Goal: Information Seeking & Learning: Learn about a topic

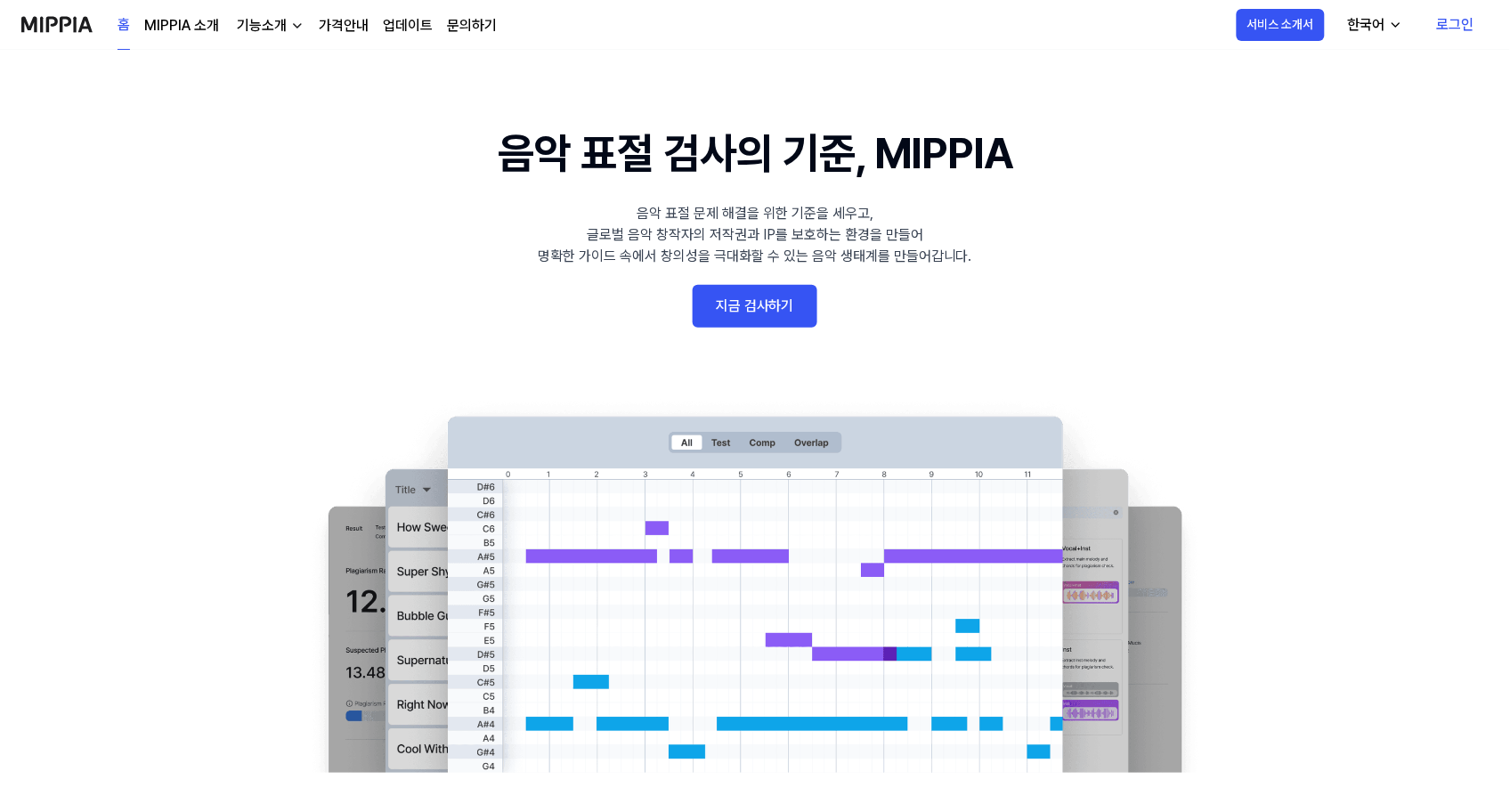
click at [1461, 23] on link "로그인" at bounding box center [1456, 24] width 66 height 50
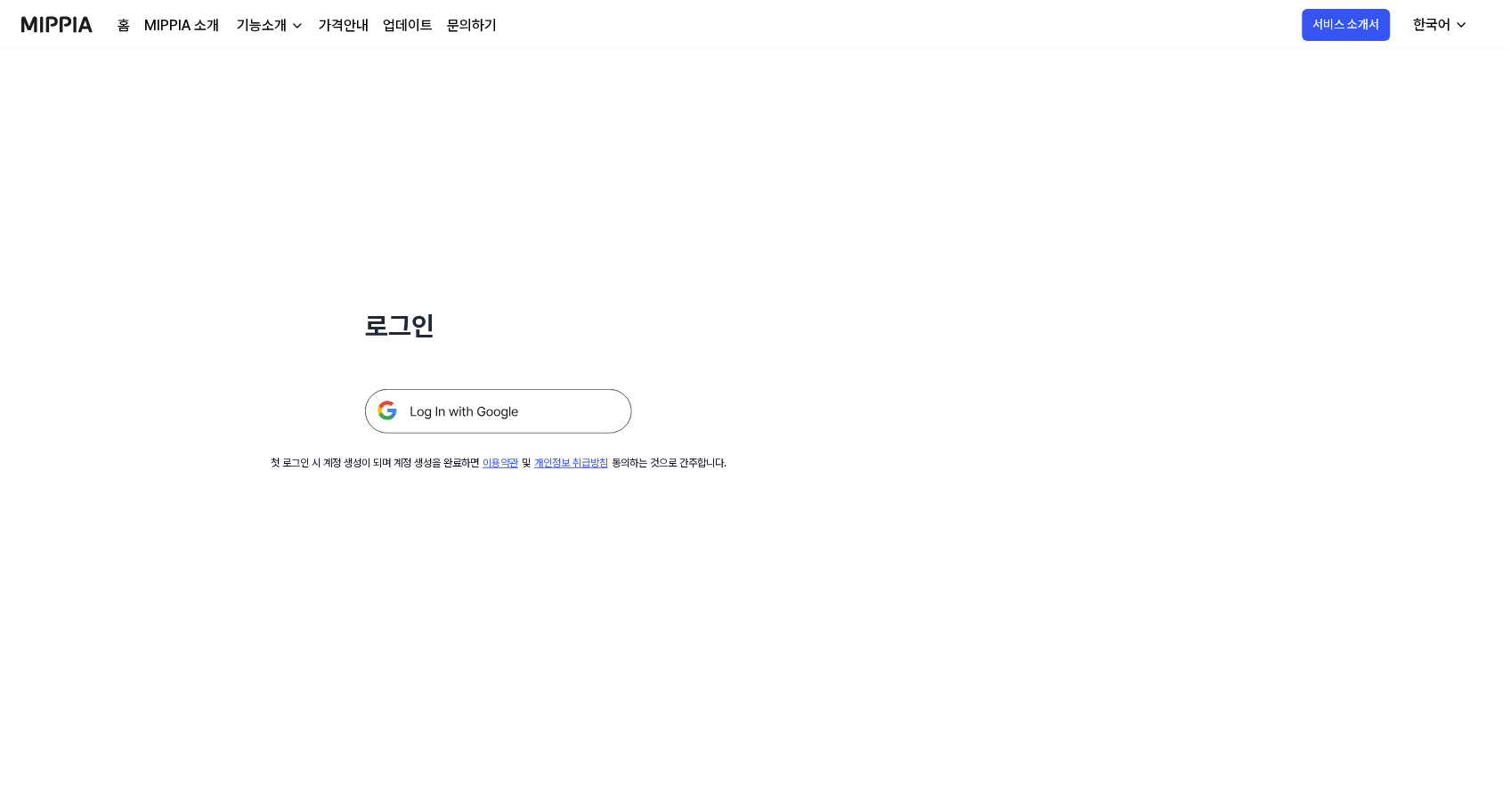
click at [484, 418] on img at bounding box center [498, 411] width 267 height 45
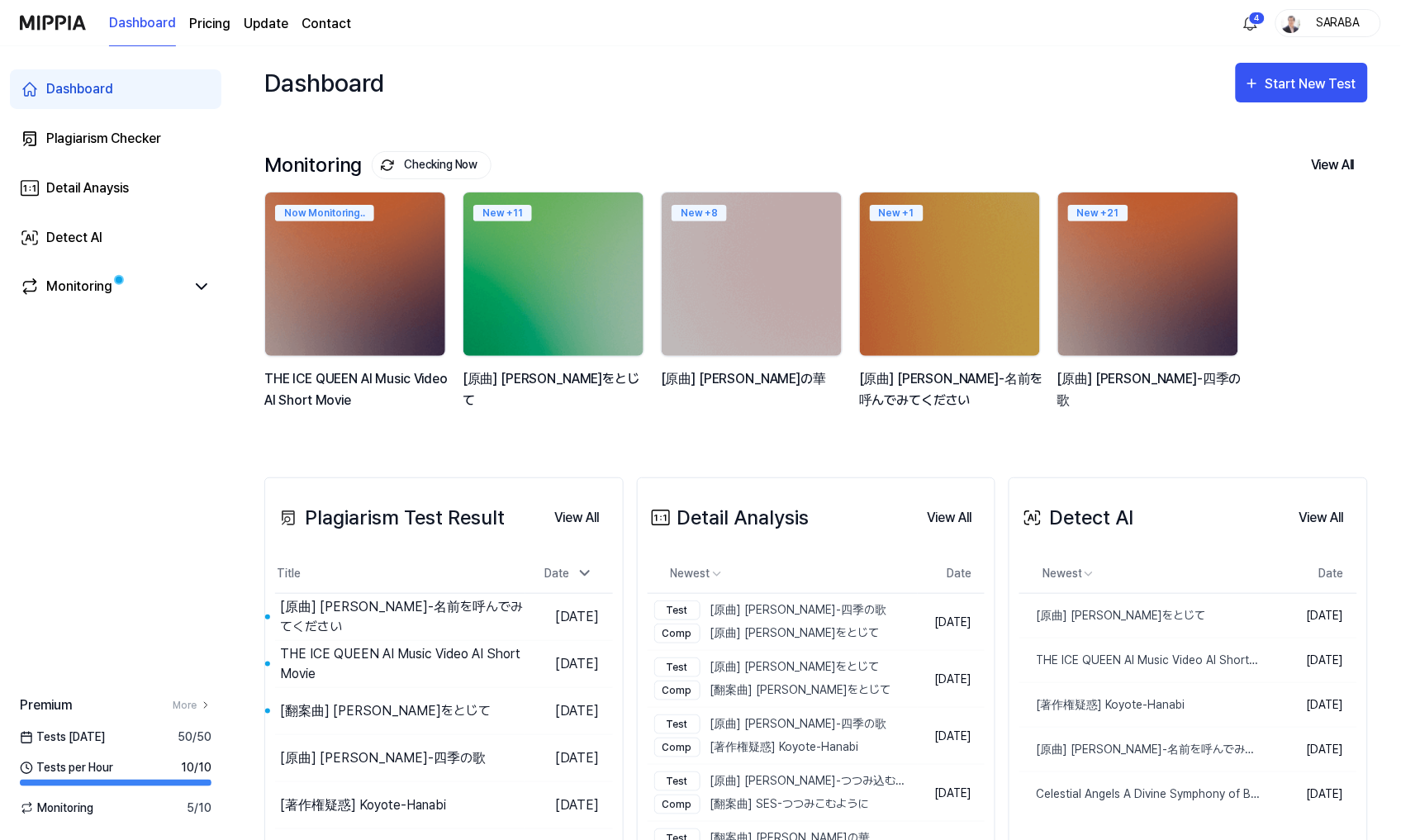
click at [1356, 20] on div "SARABA" at bounding box center [1338, 23] width 64 height 18
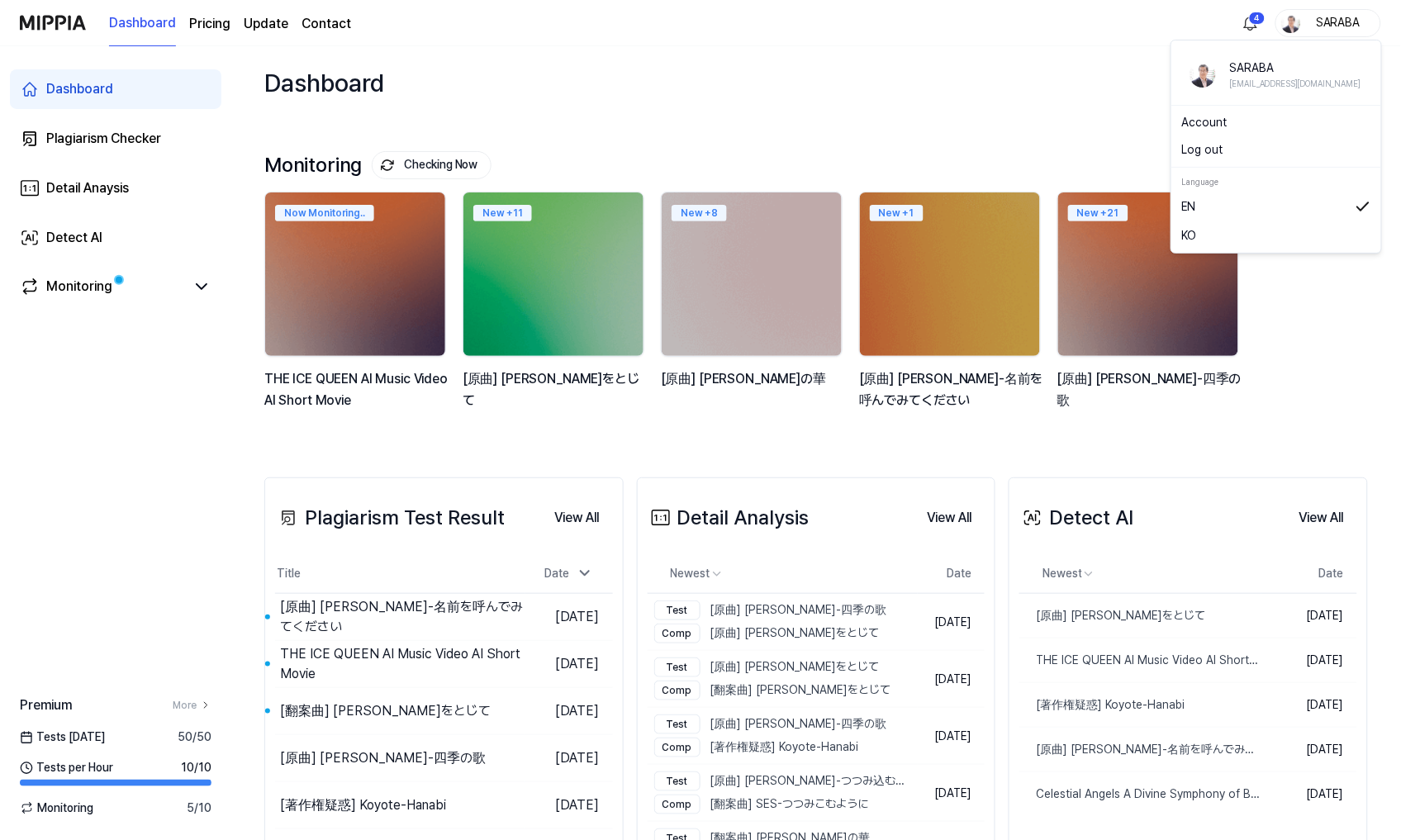
click at [1232, 211] on link "EN" at bounding box center [1276, 206] width 190 height 18
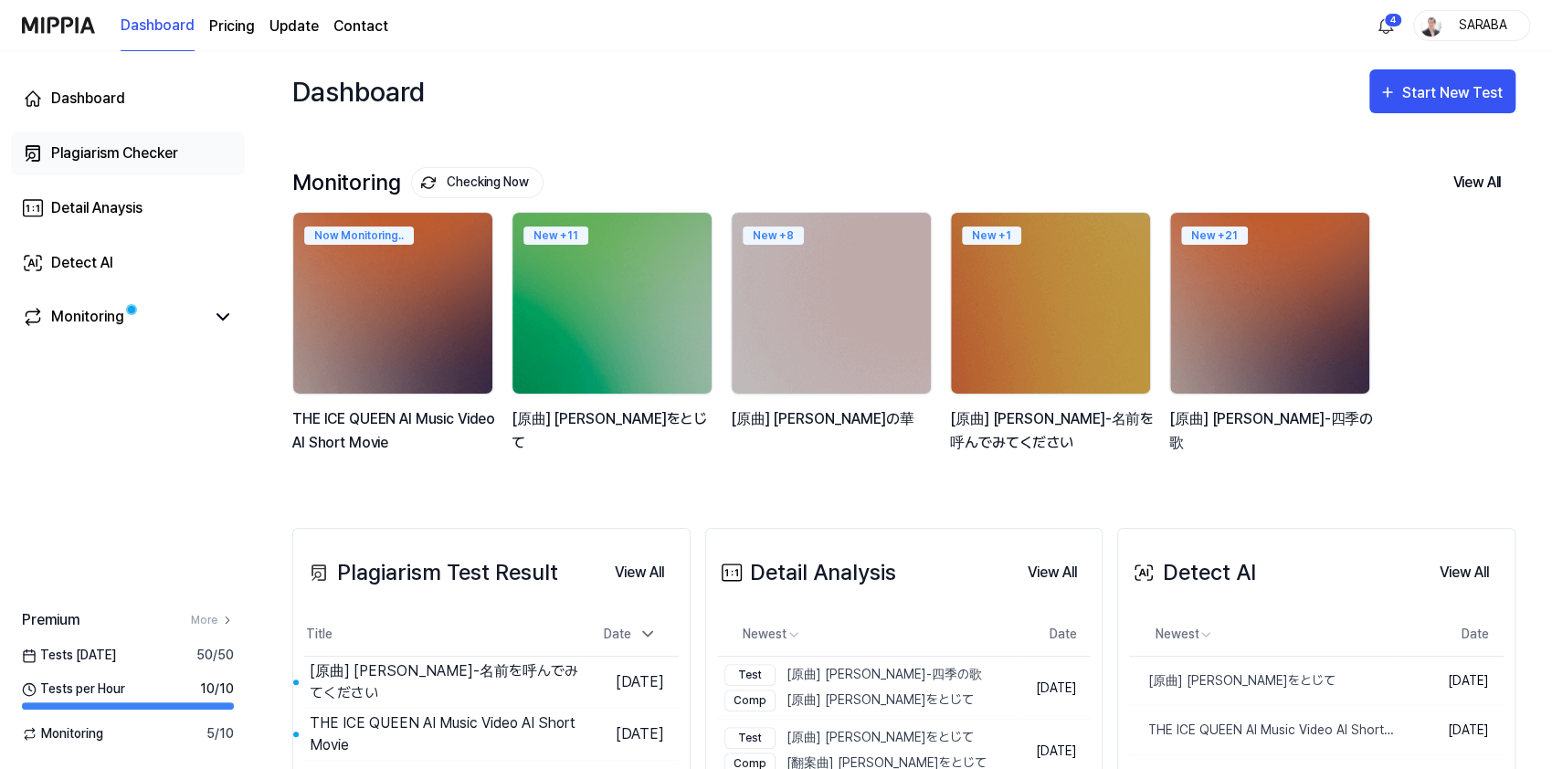
click at [92, 148] on div "Plagiarism Checker" at bounding box center [114, 153] width 127 height 22
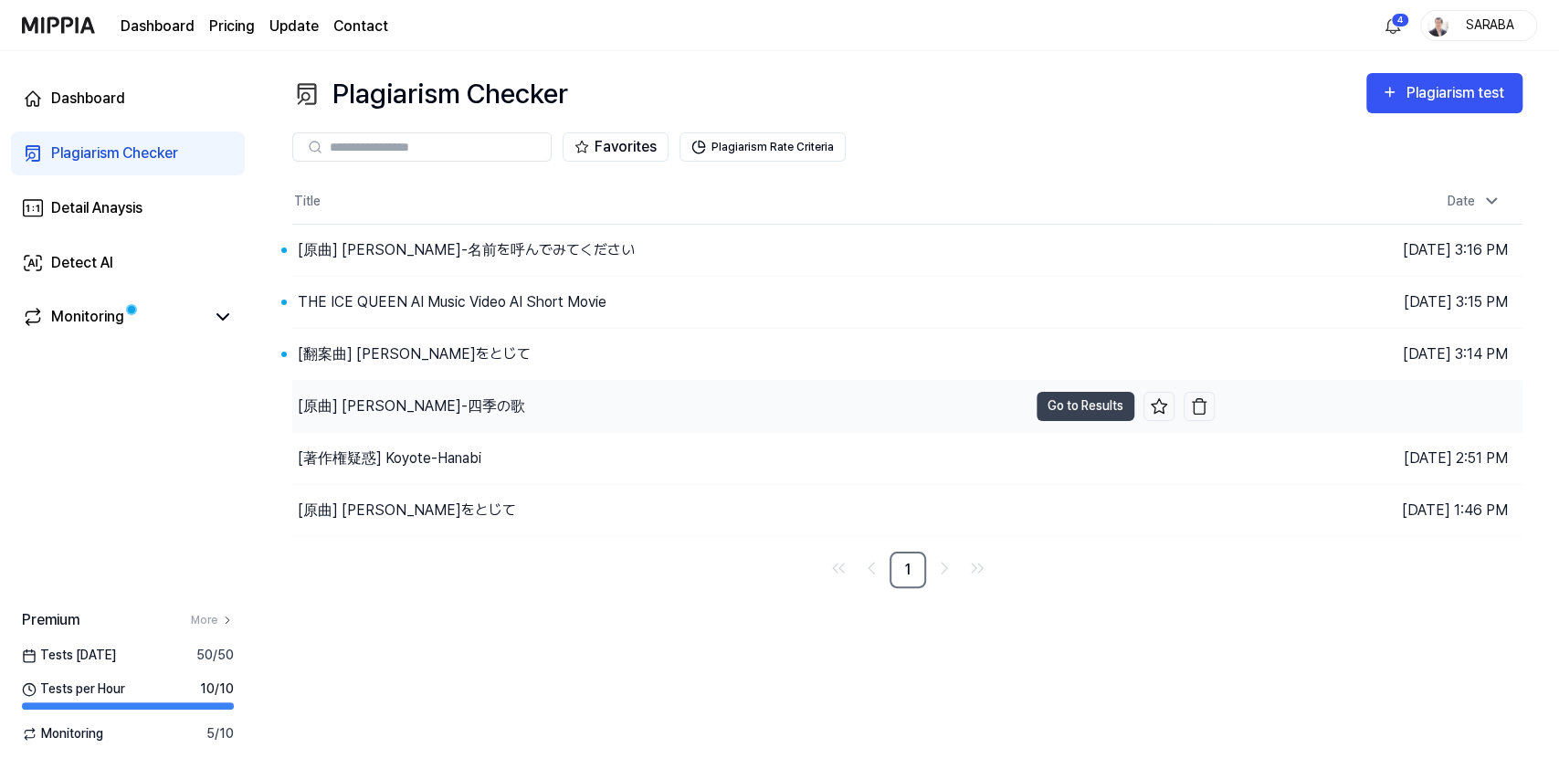
click at [371, 401] on div "[原曲] 芹洋子-四季の歌" at bounding box center [411, 406] width 227 height 22
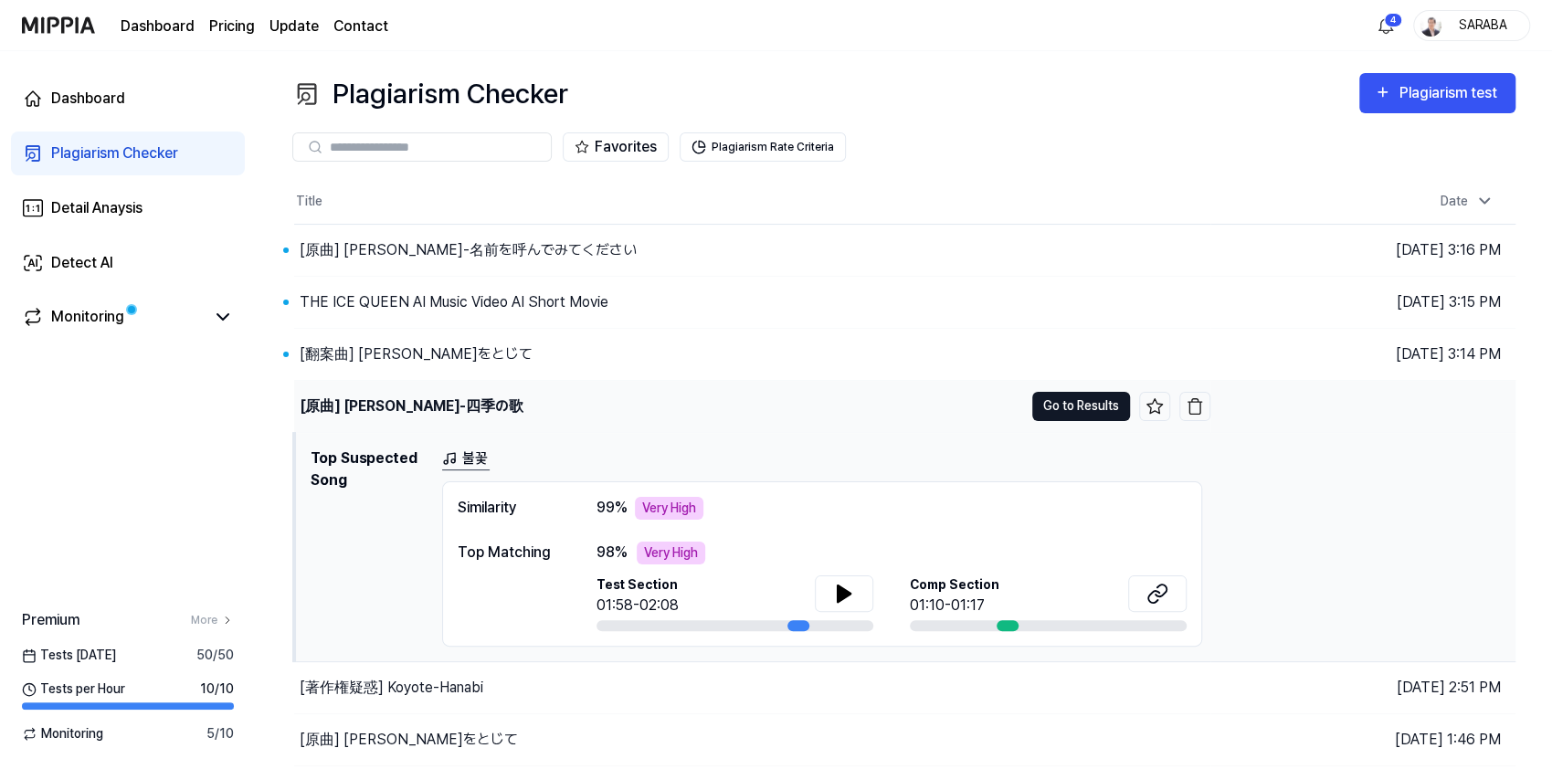
click at [1091, 407] on button "Go to Results" at bounding box center [1081, 406] width 98 height 29
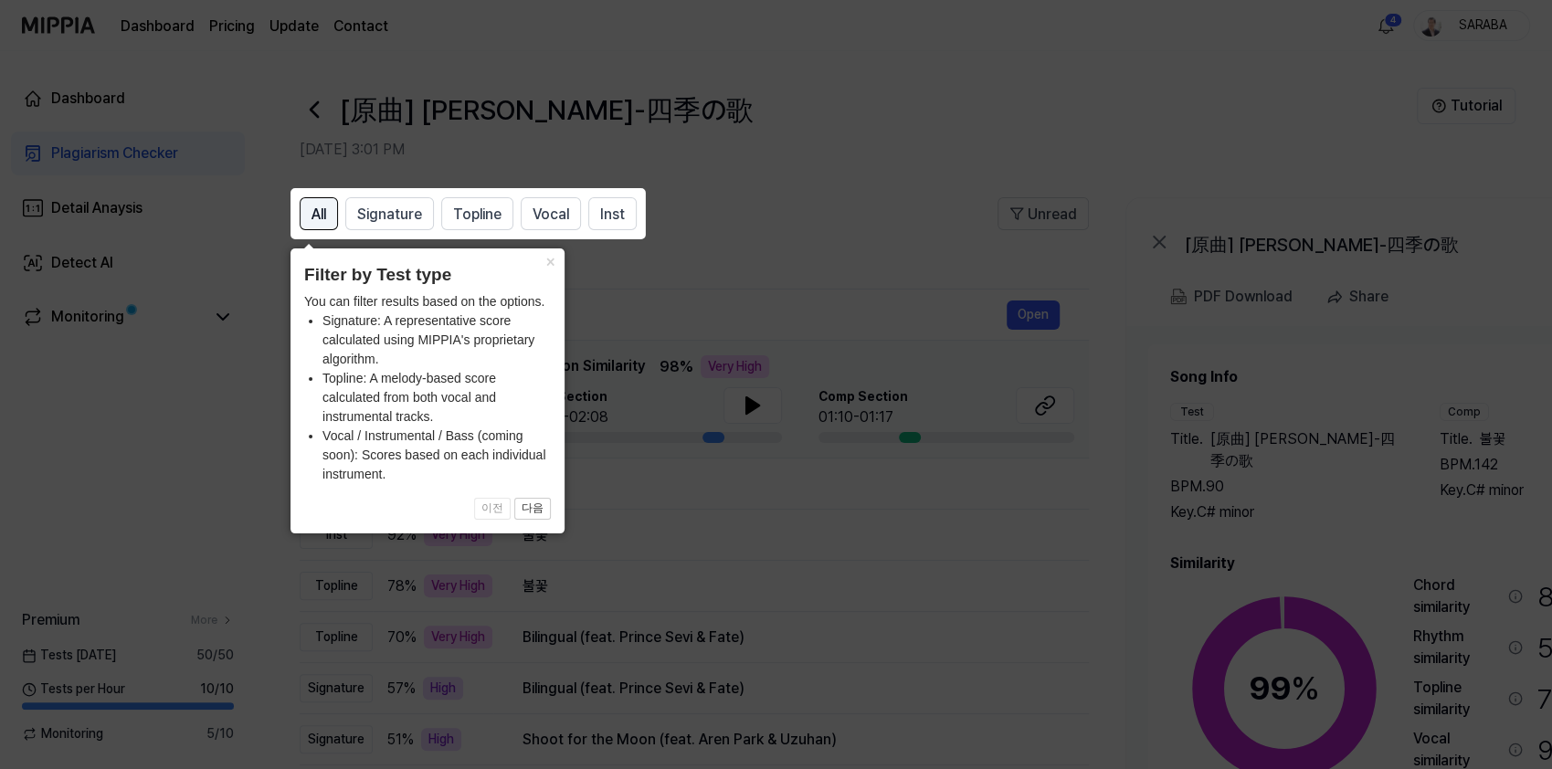
click at [314, 226] on button "All" at bounding box center [319, 213] width 38 height 33
click at [548, 260] on button "×" at bounding box center [549, 261] width 29 height 26
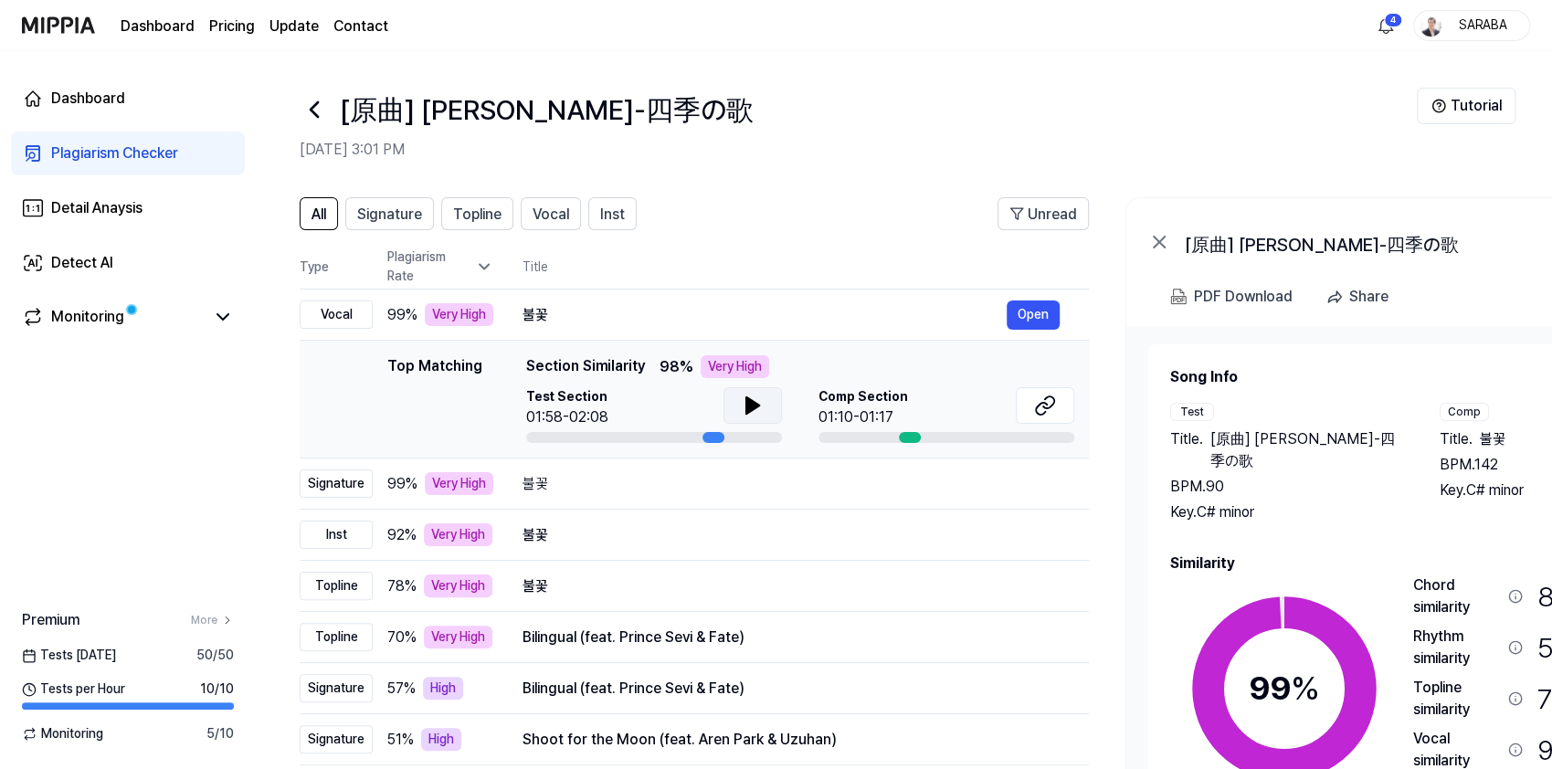
click at [747, 410] on icon at bounding box center [752, 405] width 13 height 16
click at [1041, 406] on icon at bounding box center [1045, 406] width 22 height 22
click at [34, 28] on img at bounding box center [58, 25] width 73 height 50
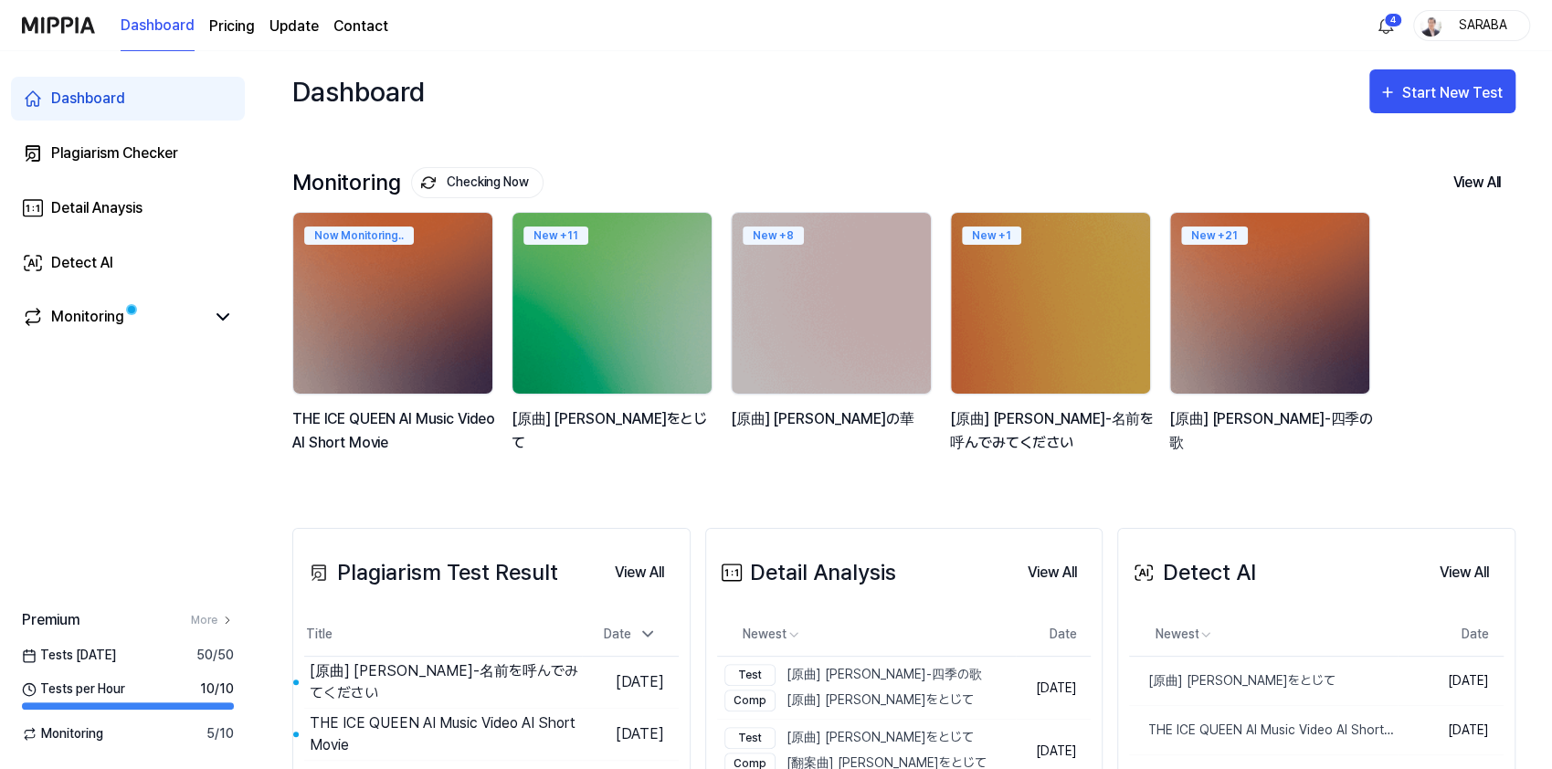
click at [81, 92] on div "Dashboard" at bounding box center [88, 99] width 74 height 22
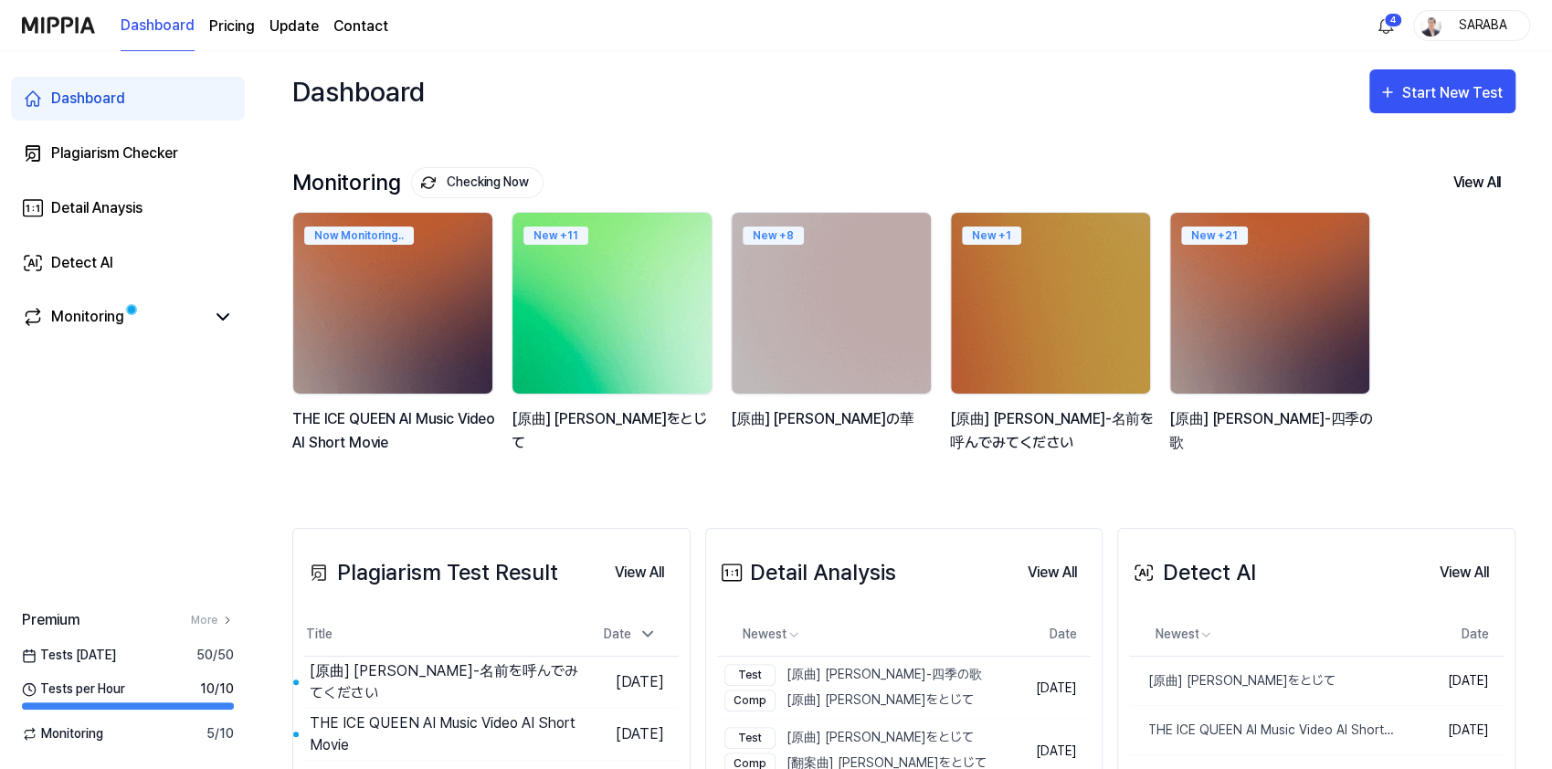
click at [600, 331] on img at bounding box center [611, 303] width 219 height 199
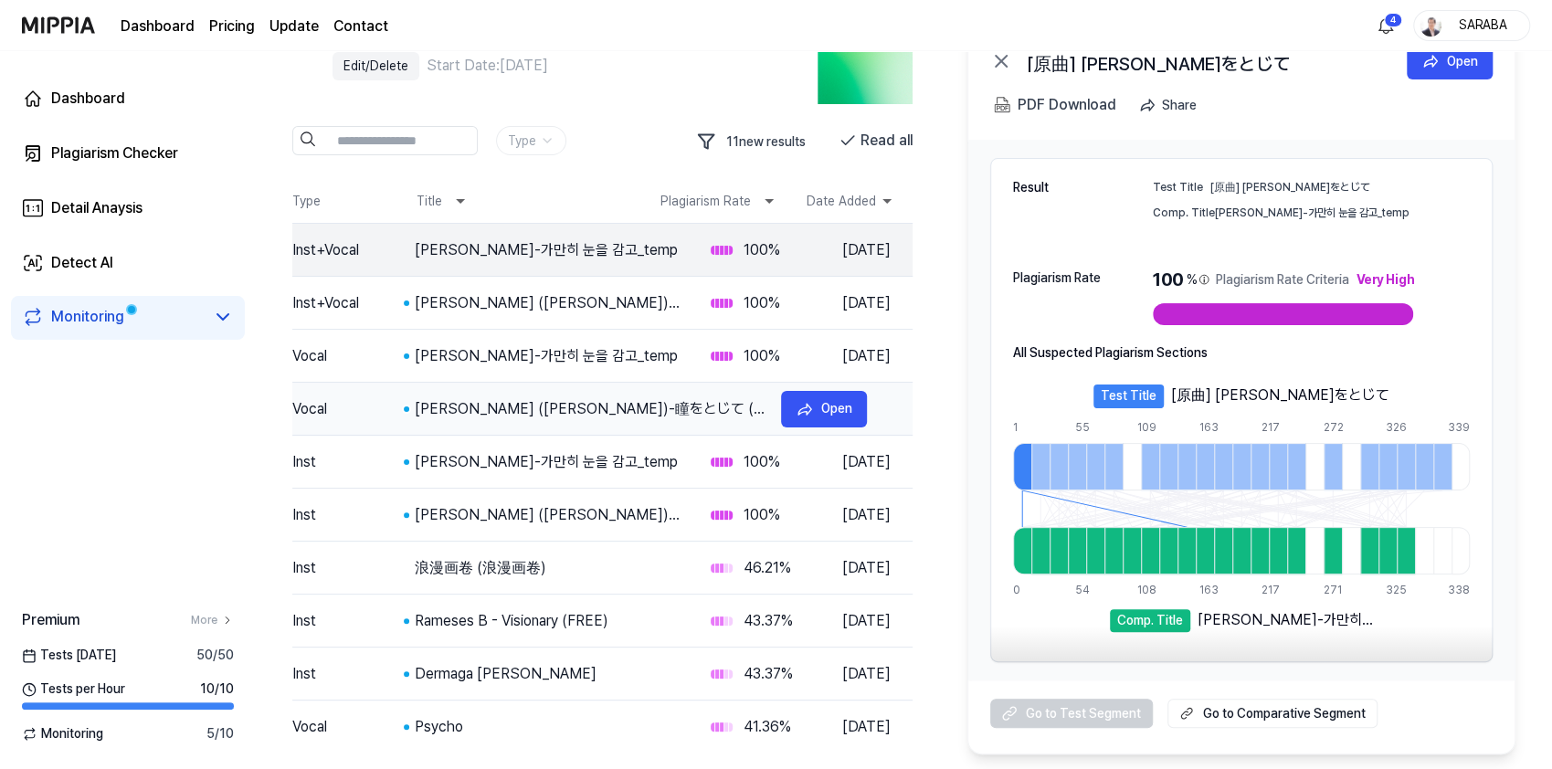
scroll to position [130, 0]
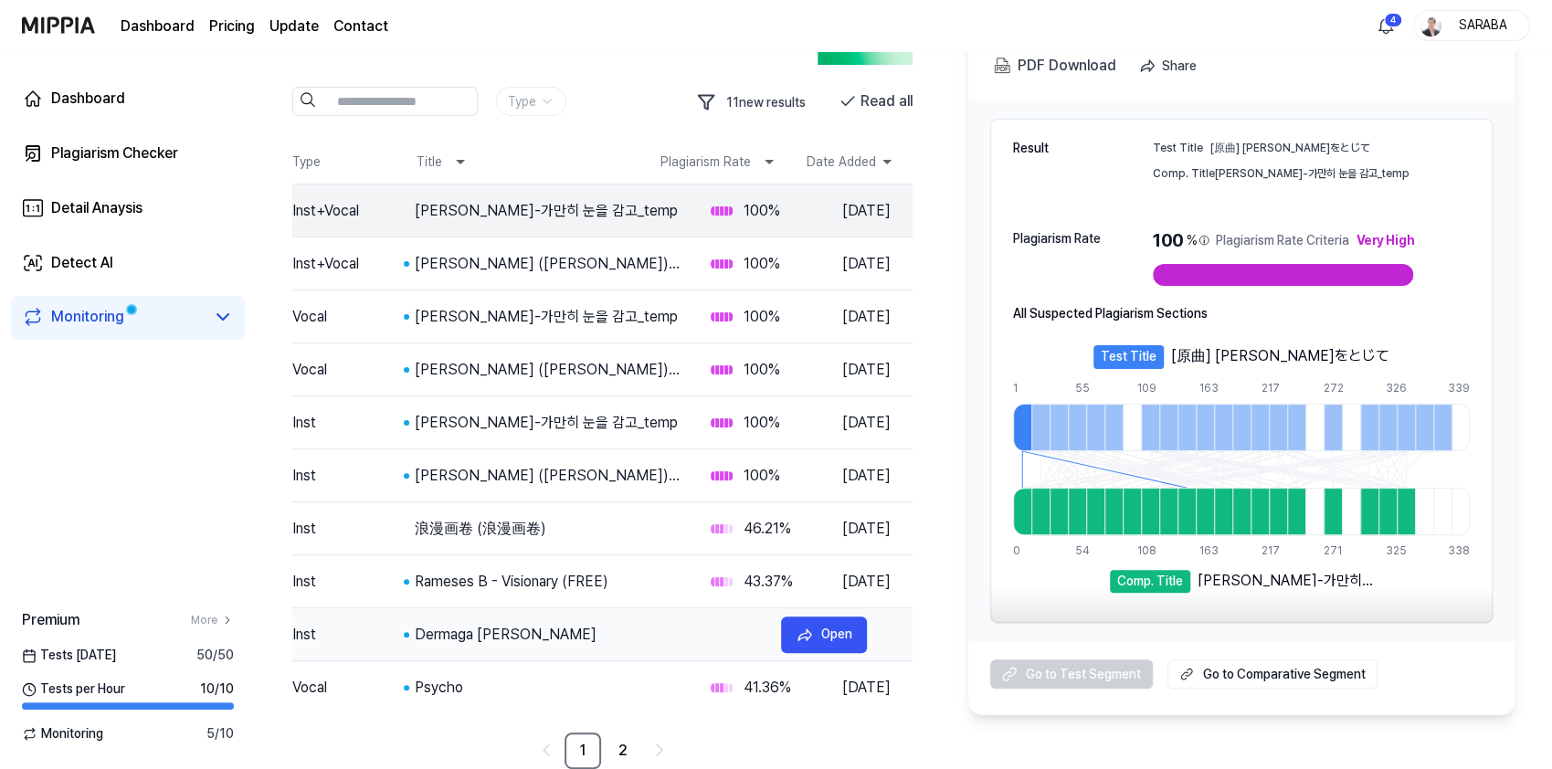
click at [495, 632] on div "Dermaga Biru" at bounding box center [591, 635] width 352 height 22
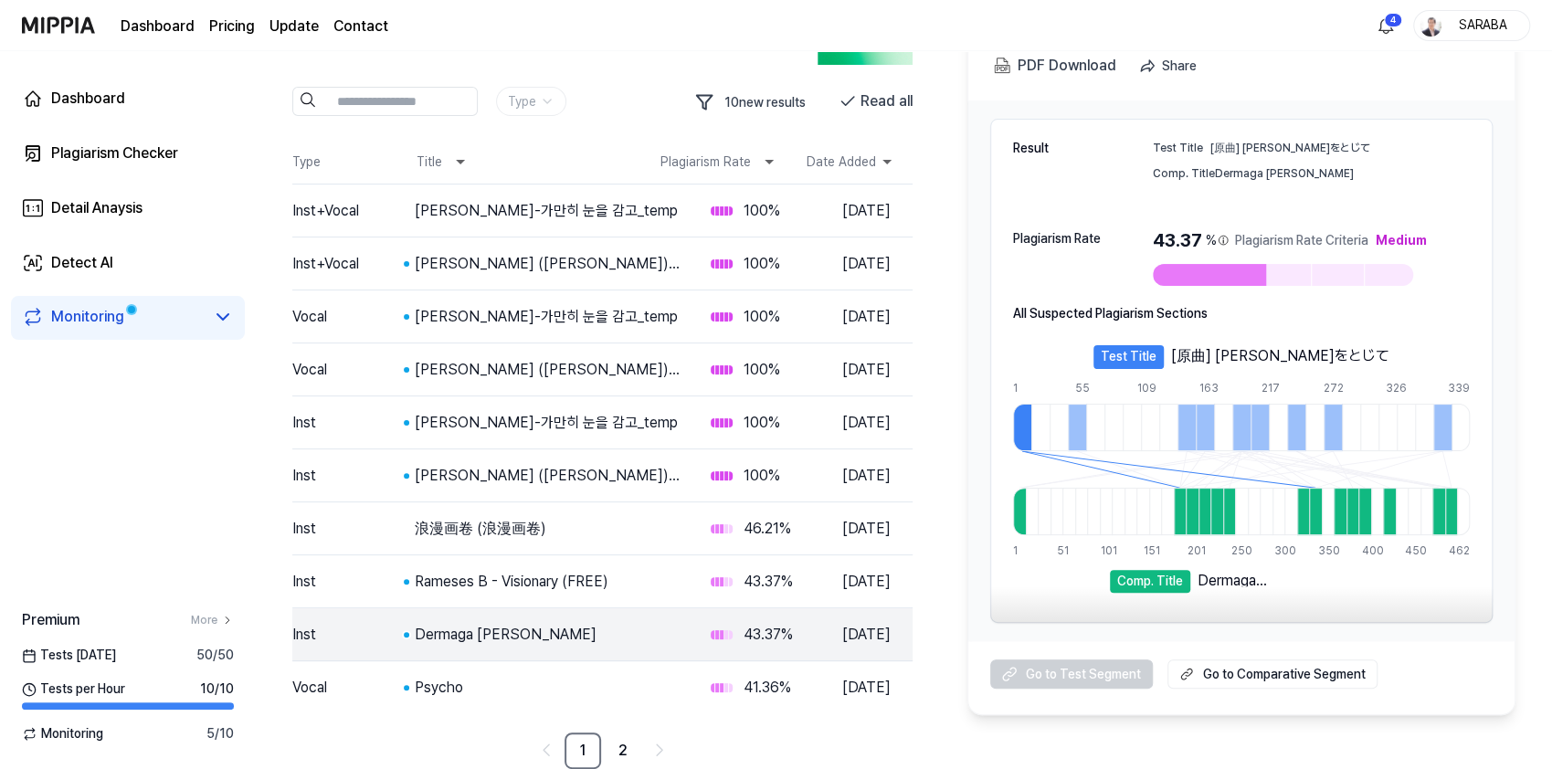
click at [0, 0] on div "Open" at bounding box center [0, 0] width 0 height 0
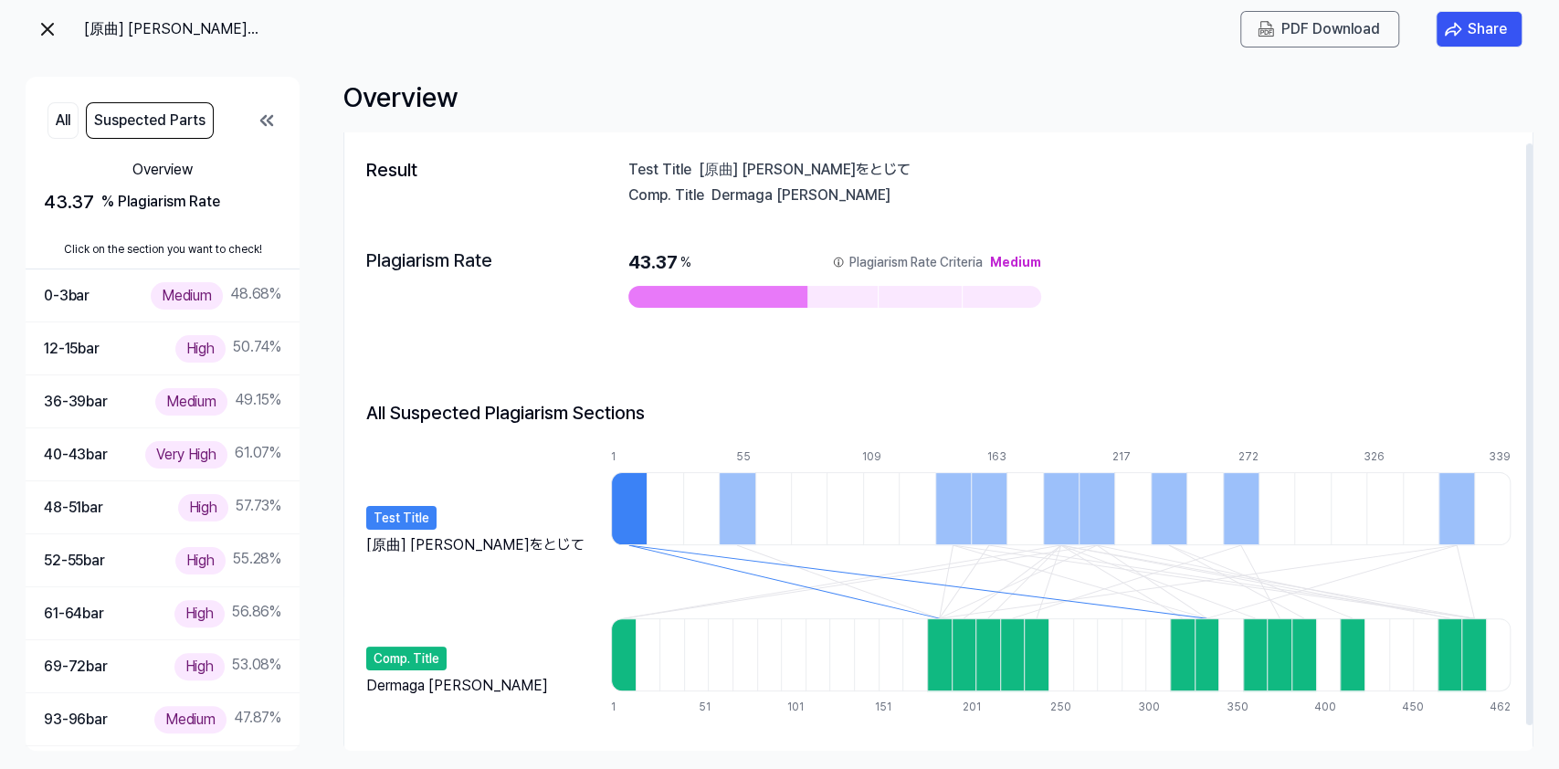
scroll to position [0, 0]
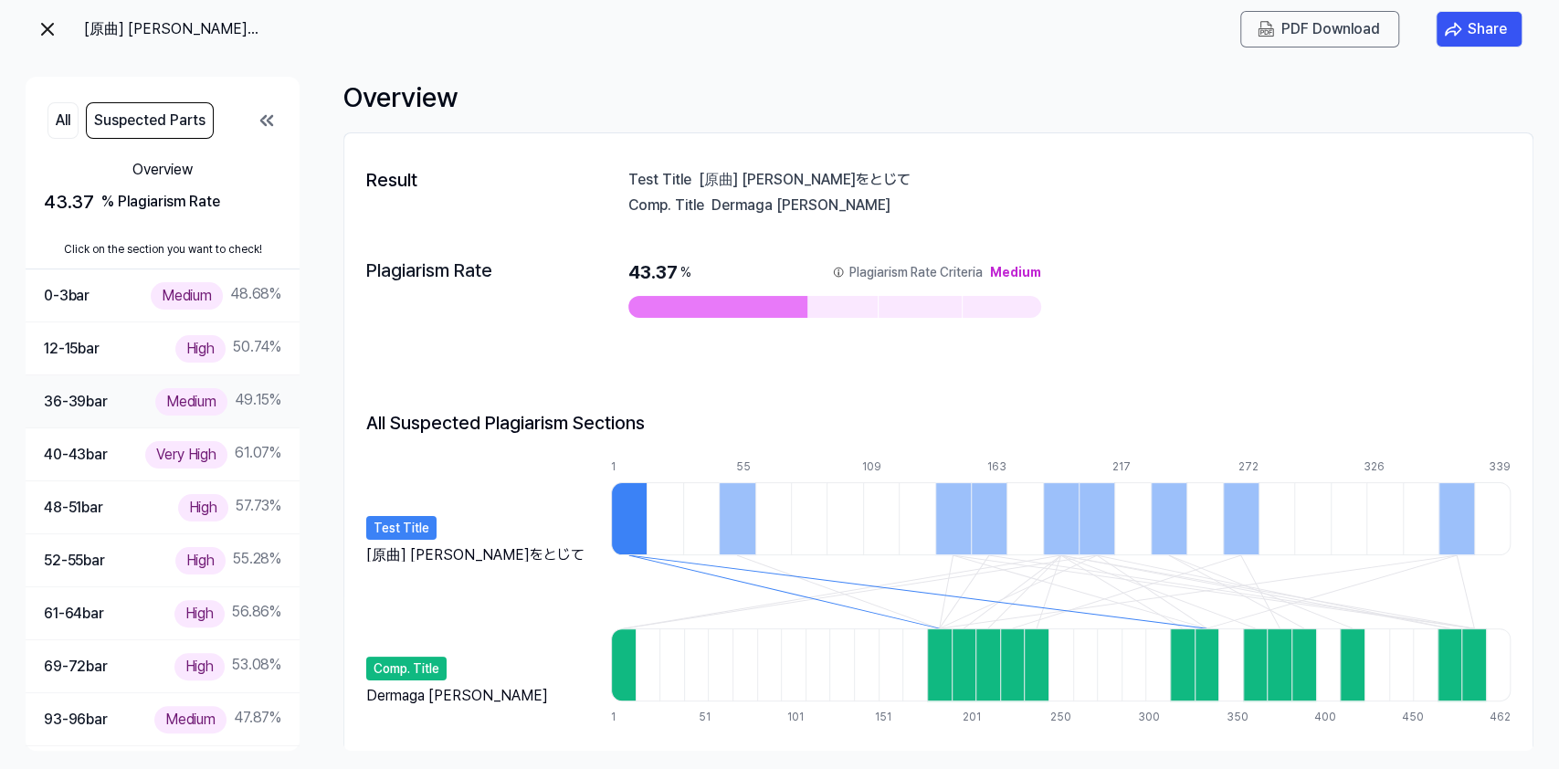
click at [66, 404] on div "36-39 bar" at bounding box center [76, 402] width 64 height 24
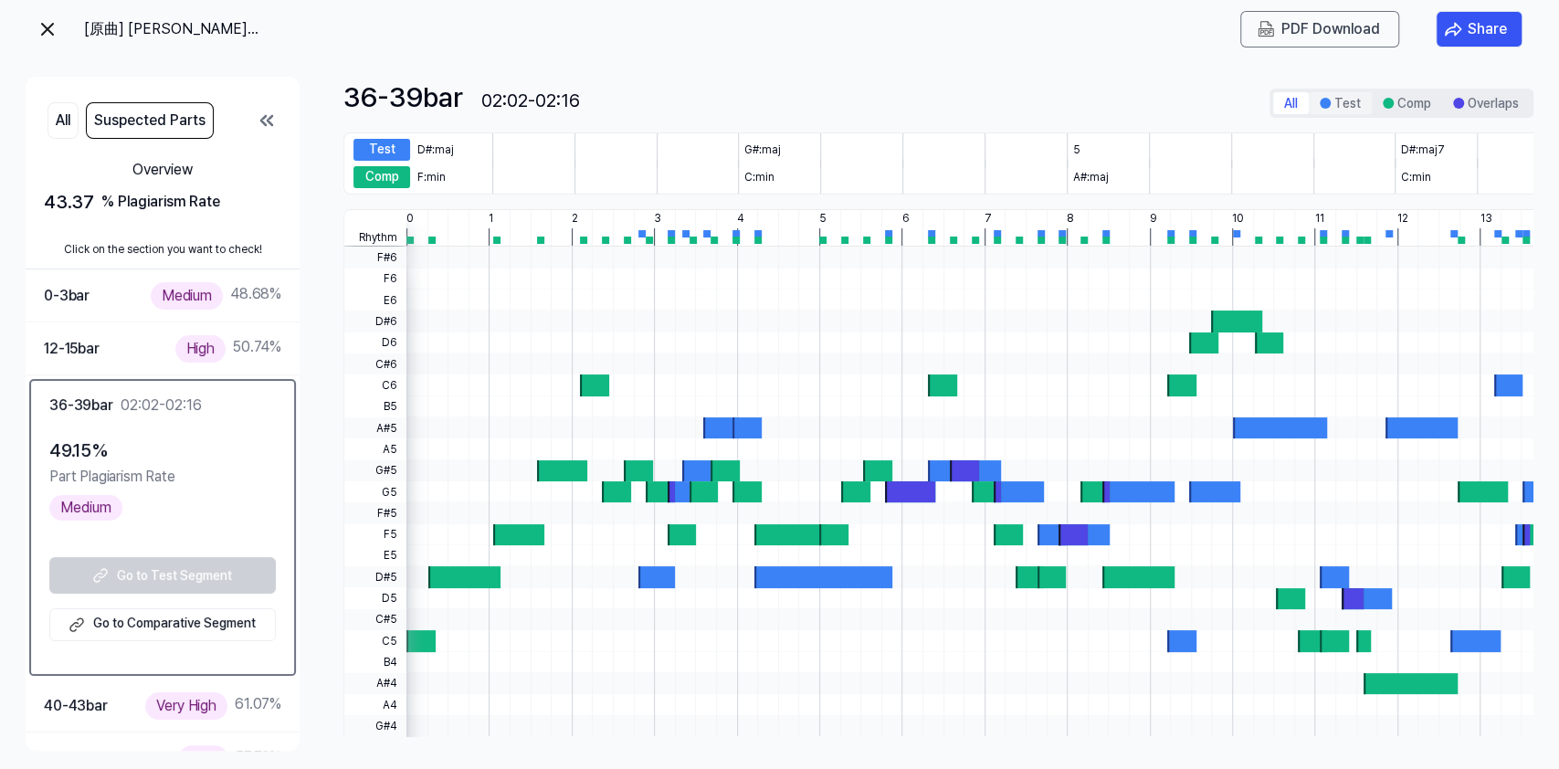
click at [1344, 103] on button "Test" at bounding box center [1340, 103] width 63 height 22
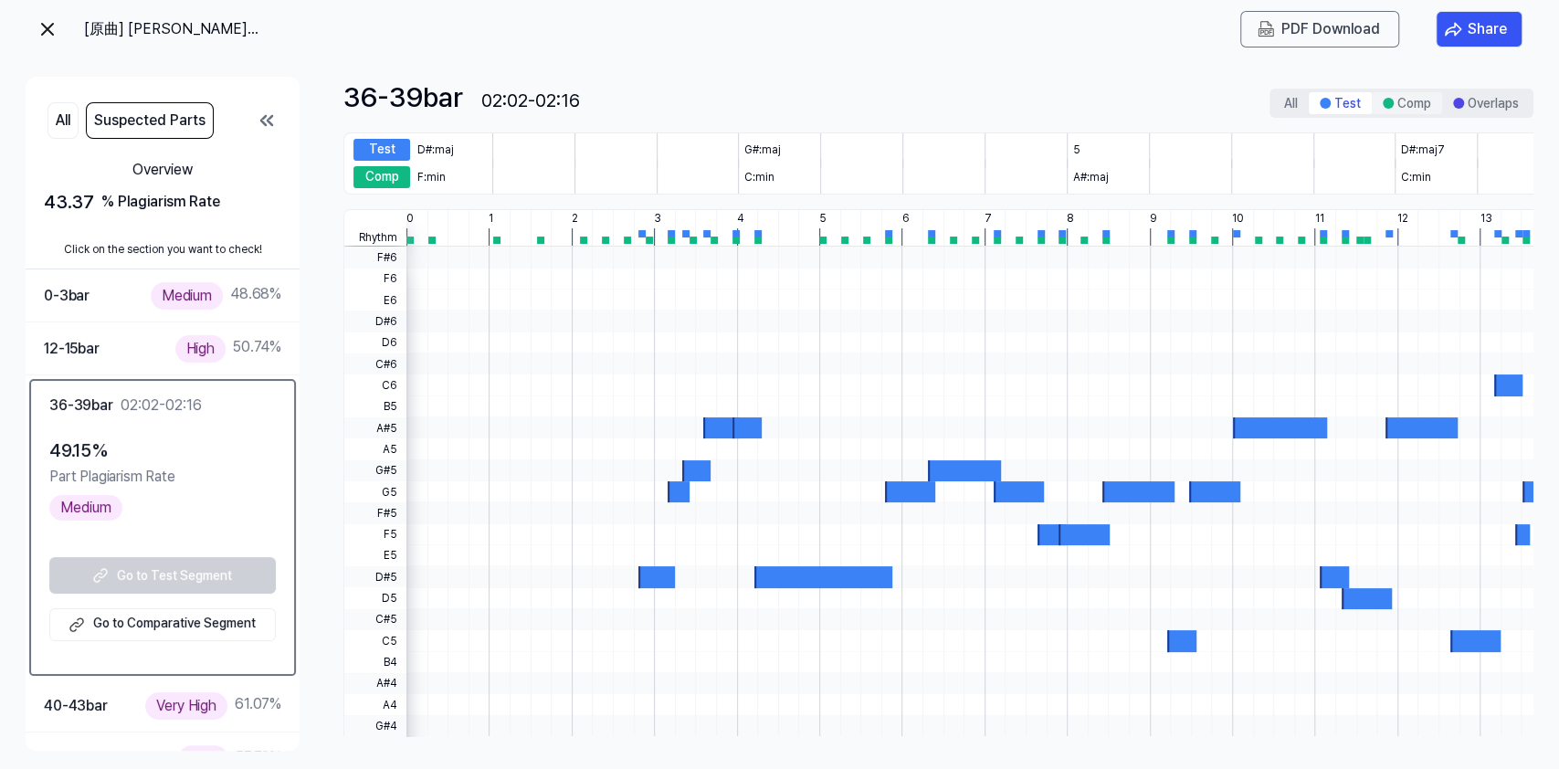
click at [1411, 105] on button "Comp" at bounding box center [1407, 103] width 70 height 22
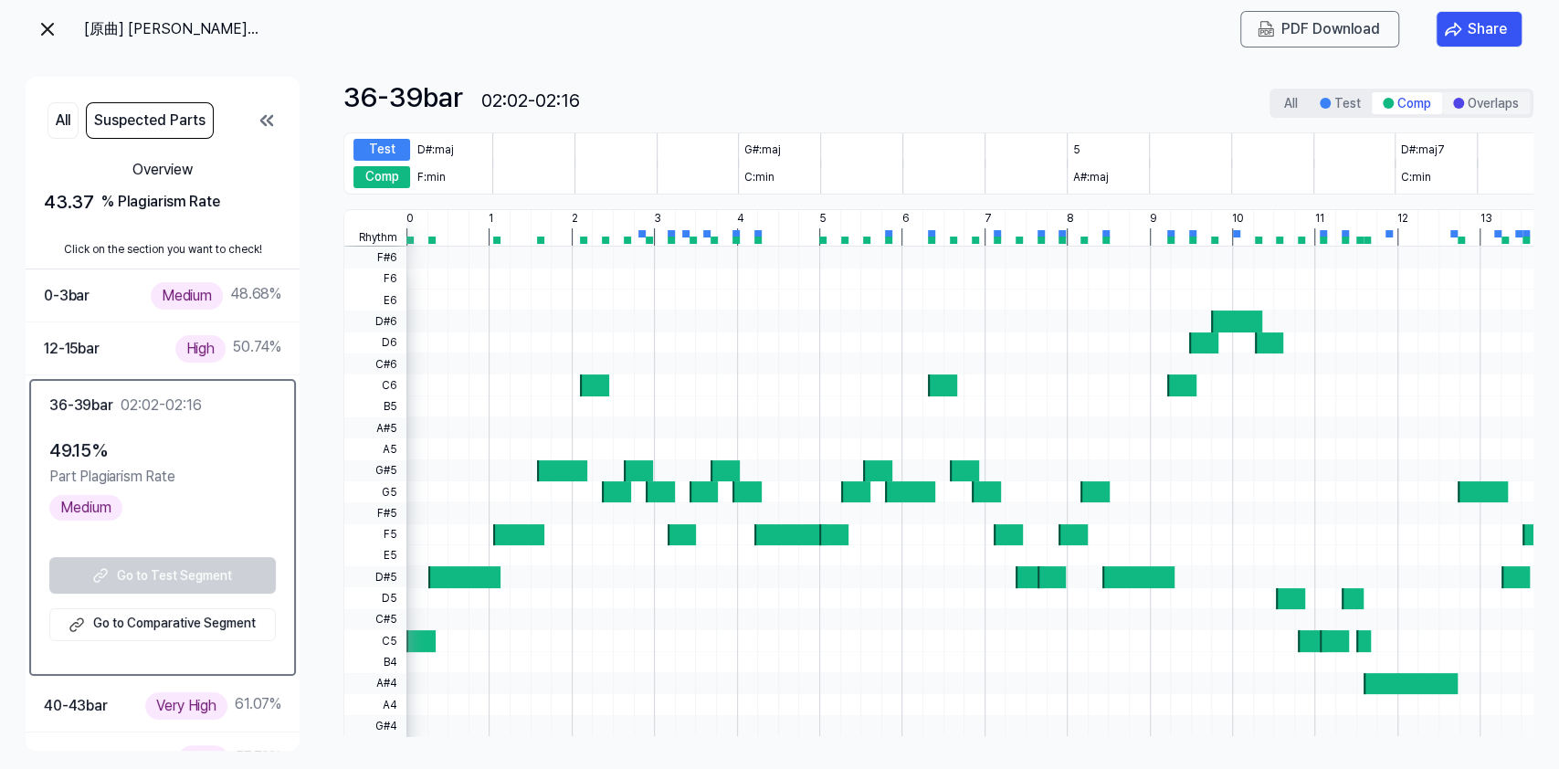
click at [1495, 98] on button "Overlaps" at bounding box center [1486, 103] width 88 height 22
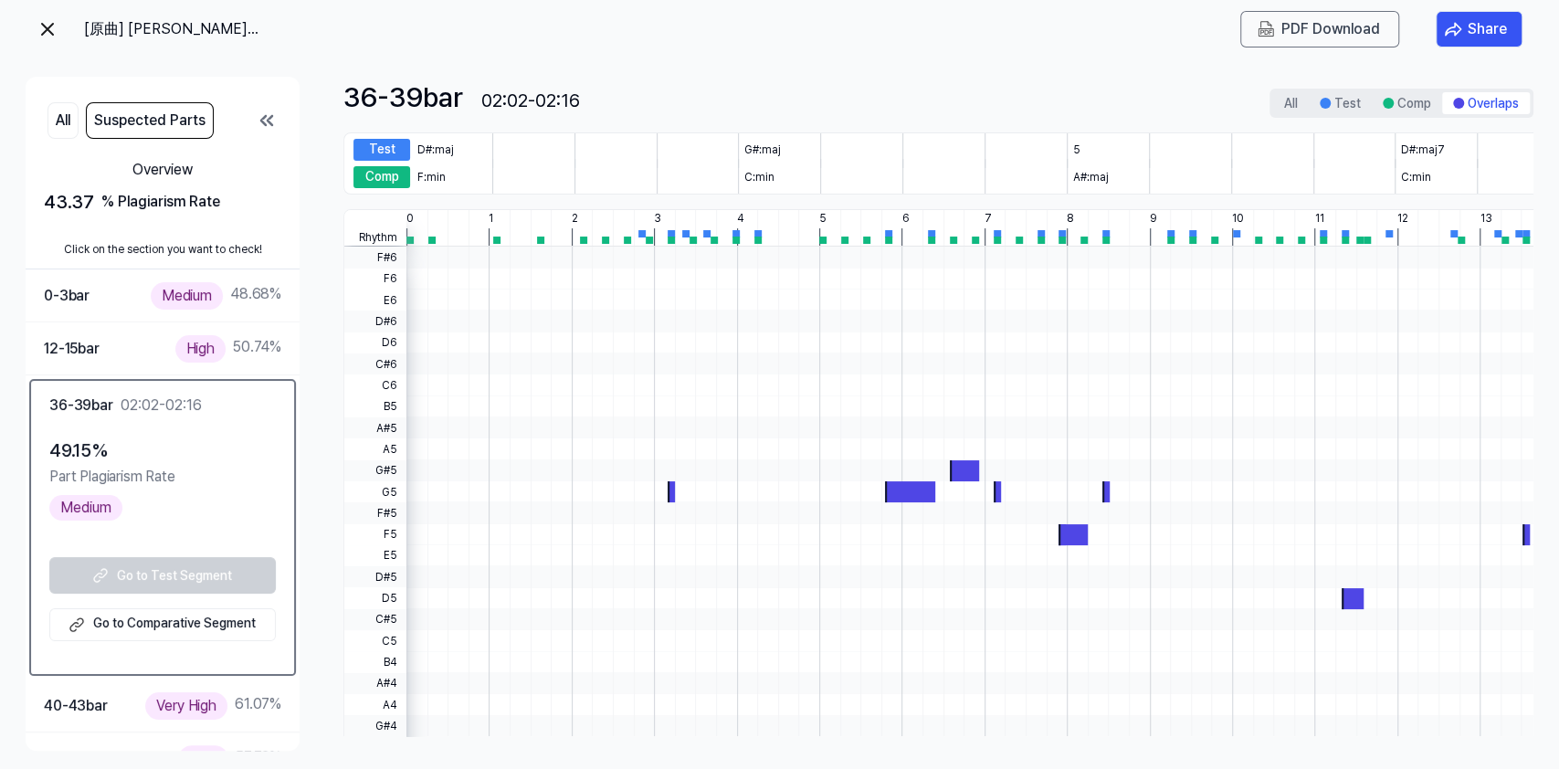
click at [51, 30] on img at bounding box center [48, 29] width 22 height 22
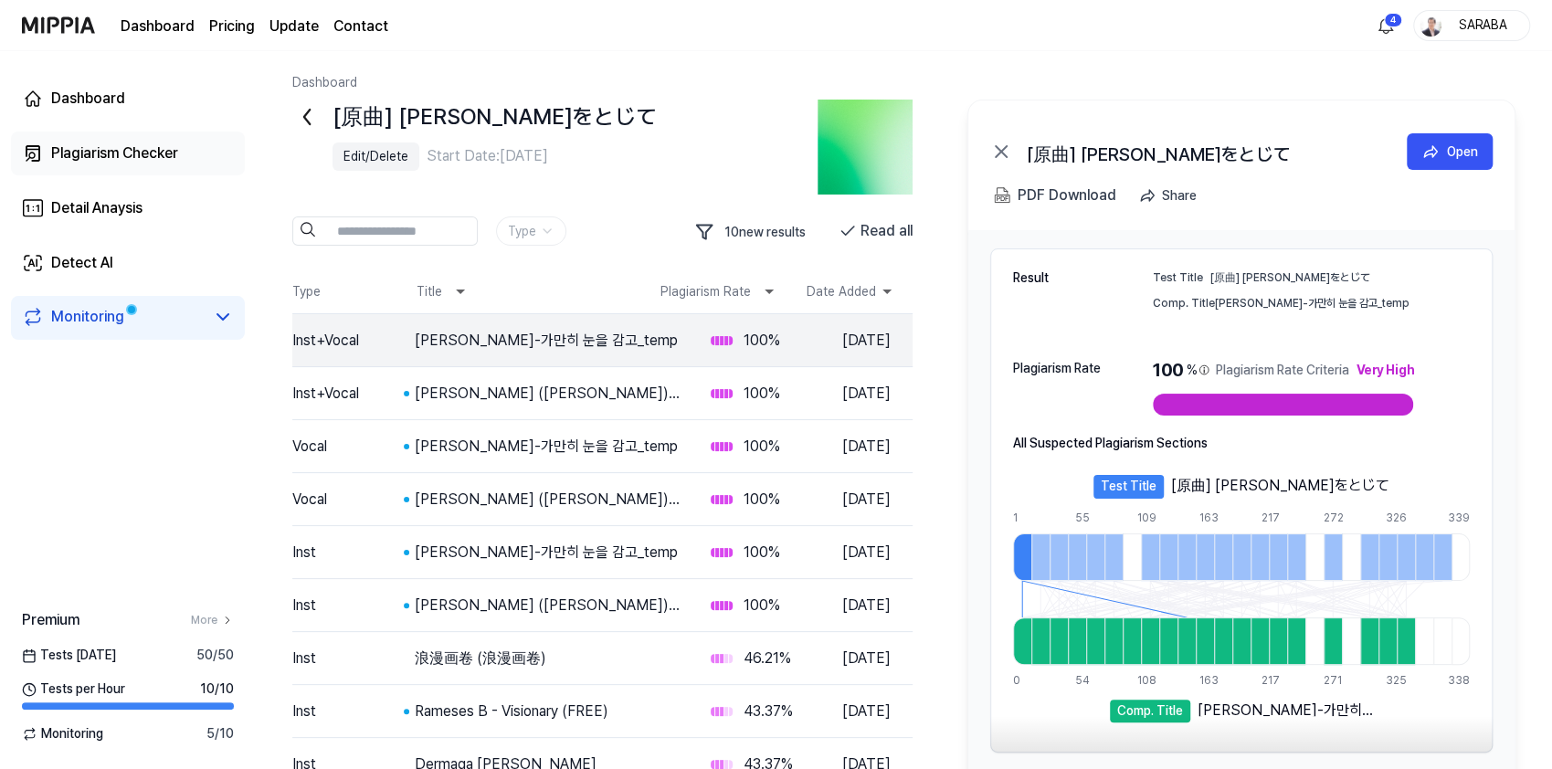
click at [96, 157] on div "Plagiarism Checker" at bounding box center [114, 153] width 127 height 22
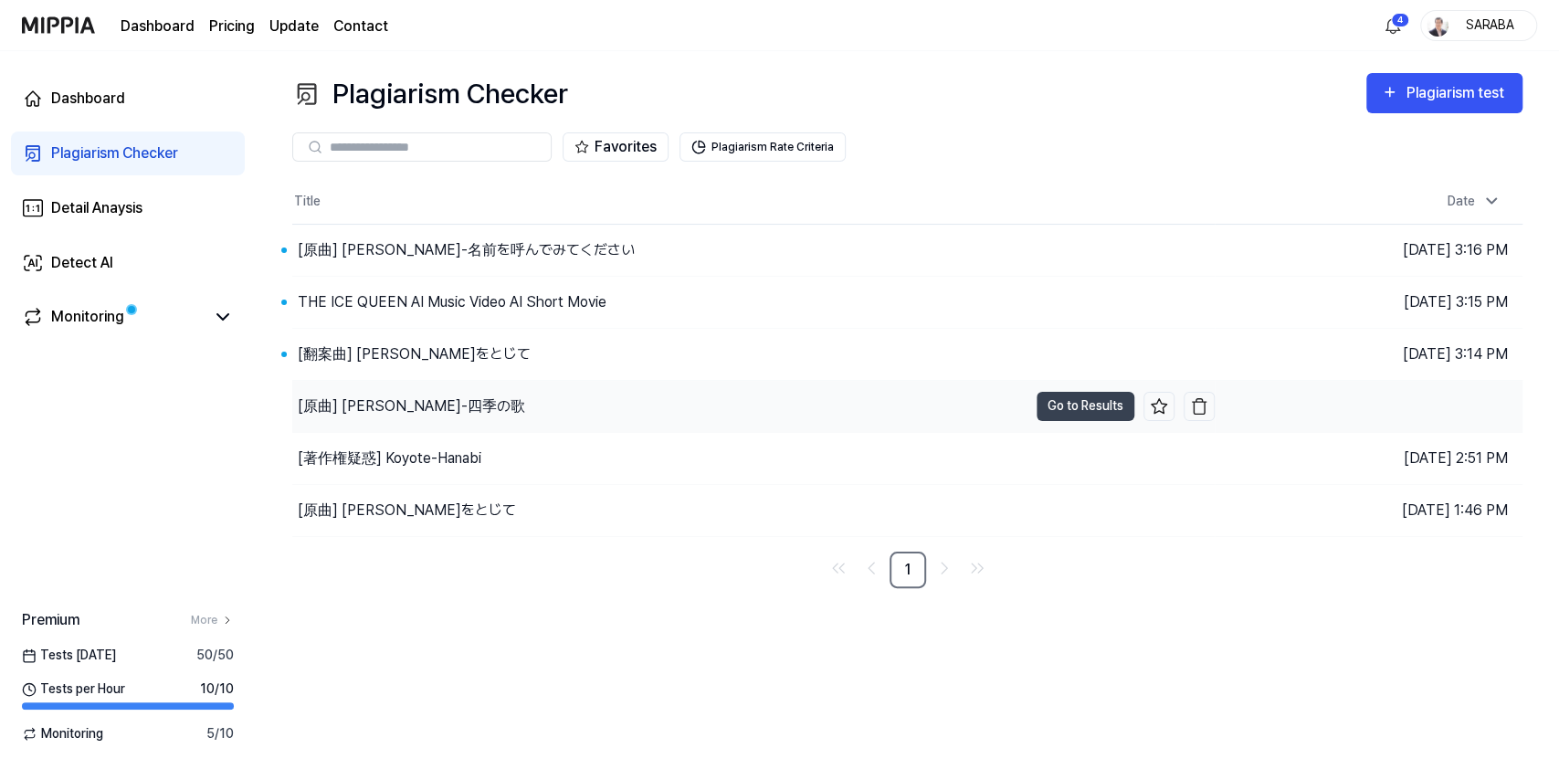
click at [421, 407] on div "[原曲] 芹洋子-四季の歌" at bounding box center [411, 406] width 227 height 22
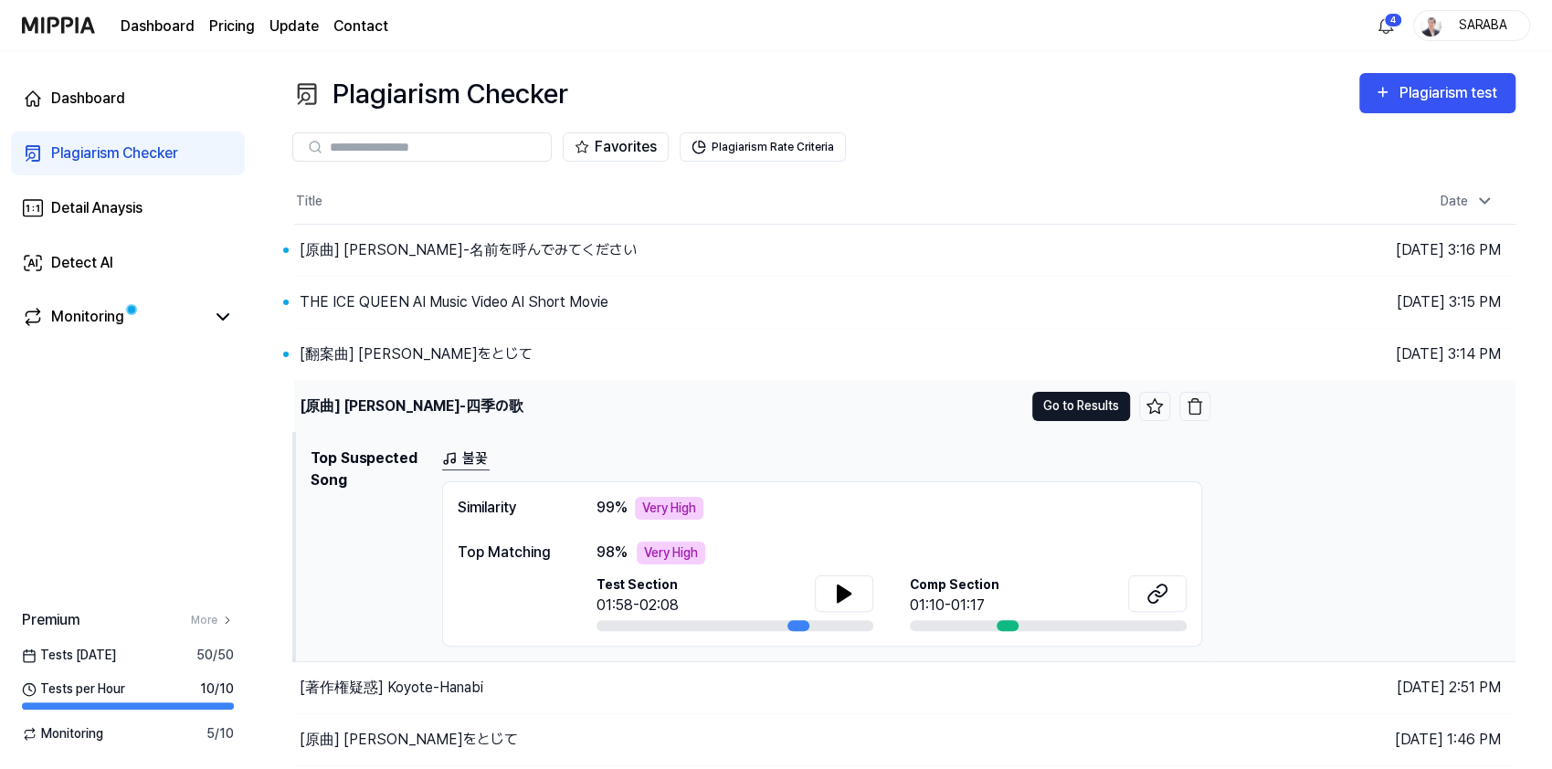
click at [1073, 410] on button "Go to Results" at bounding box center [1081, 406] width 98 height 29
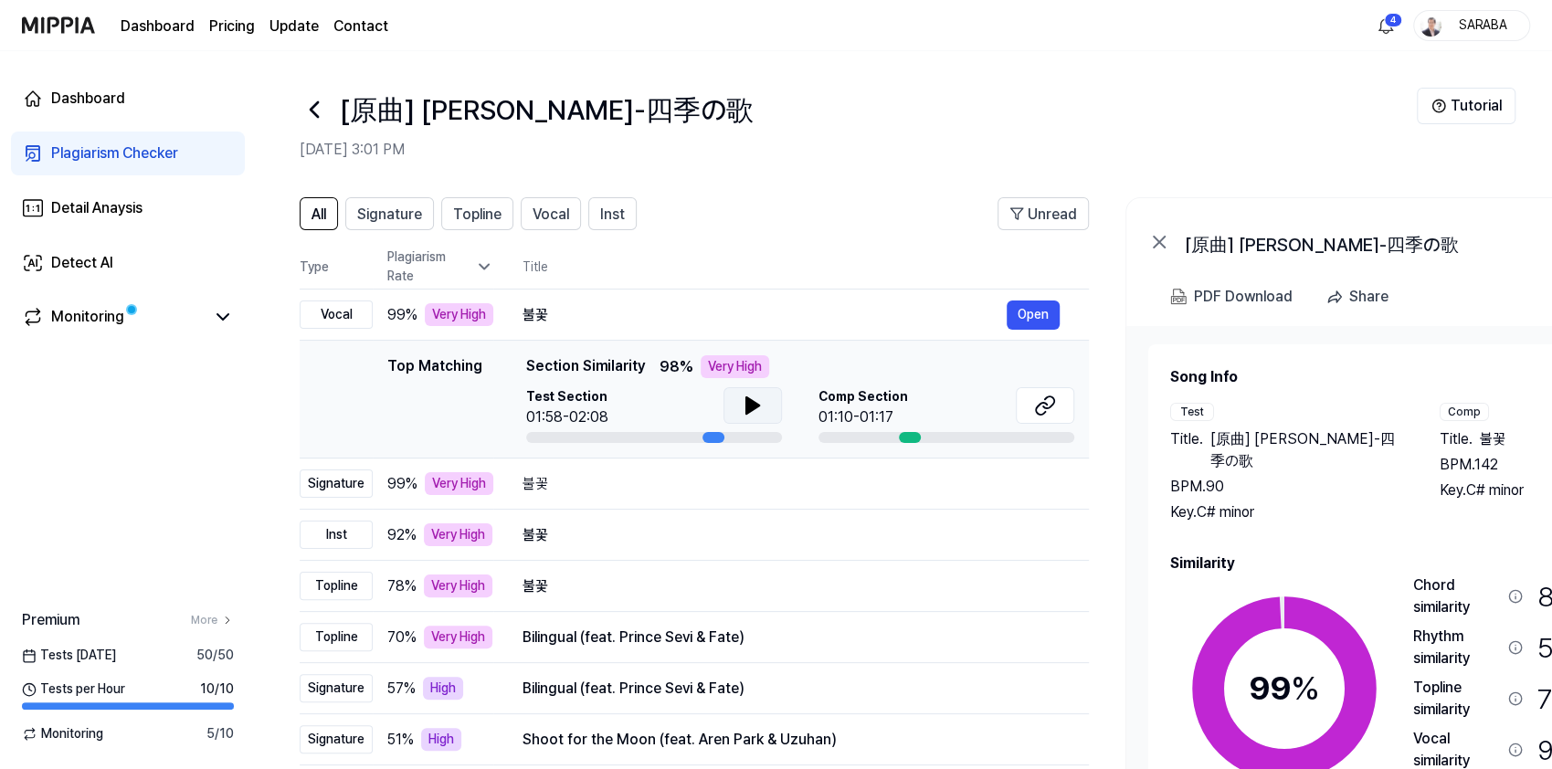
click at [753, 411] on icon at bounding box center [753, 406] width 22 height 22
click at [1053, 403] on icon at bounding box center [1048, 402] width 11 height 12
click at [1253, 294] on div "PDF Download" at bounding box center [1243, 297] width 99 height 24
click at [97, 206] on div "Detail Anaysis" at bounding box center [96, 208] width 91 height 22
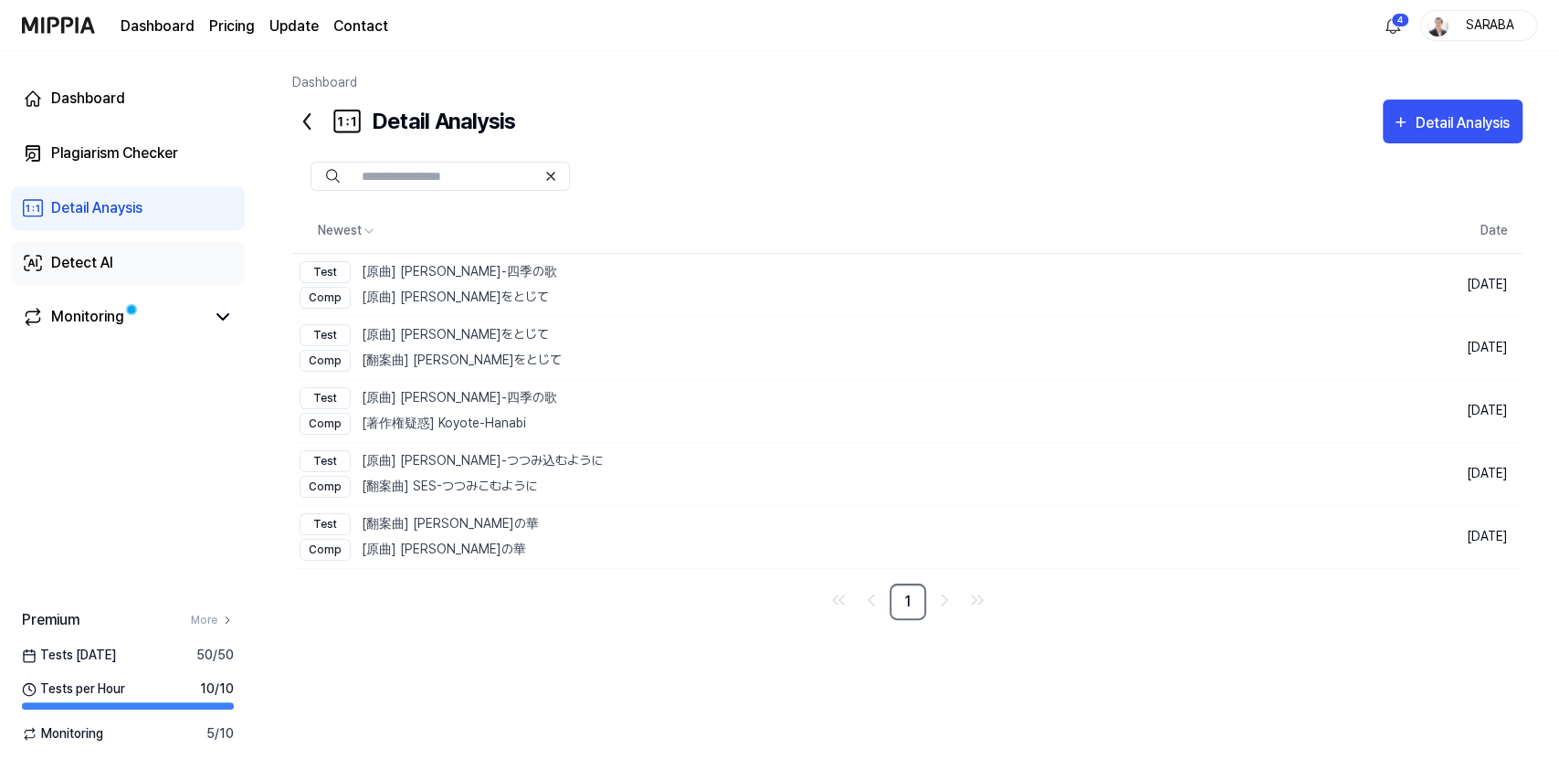
click at [66, 268] on div "Detect AI" at bounding box center [82, 263] width 62 height 22
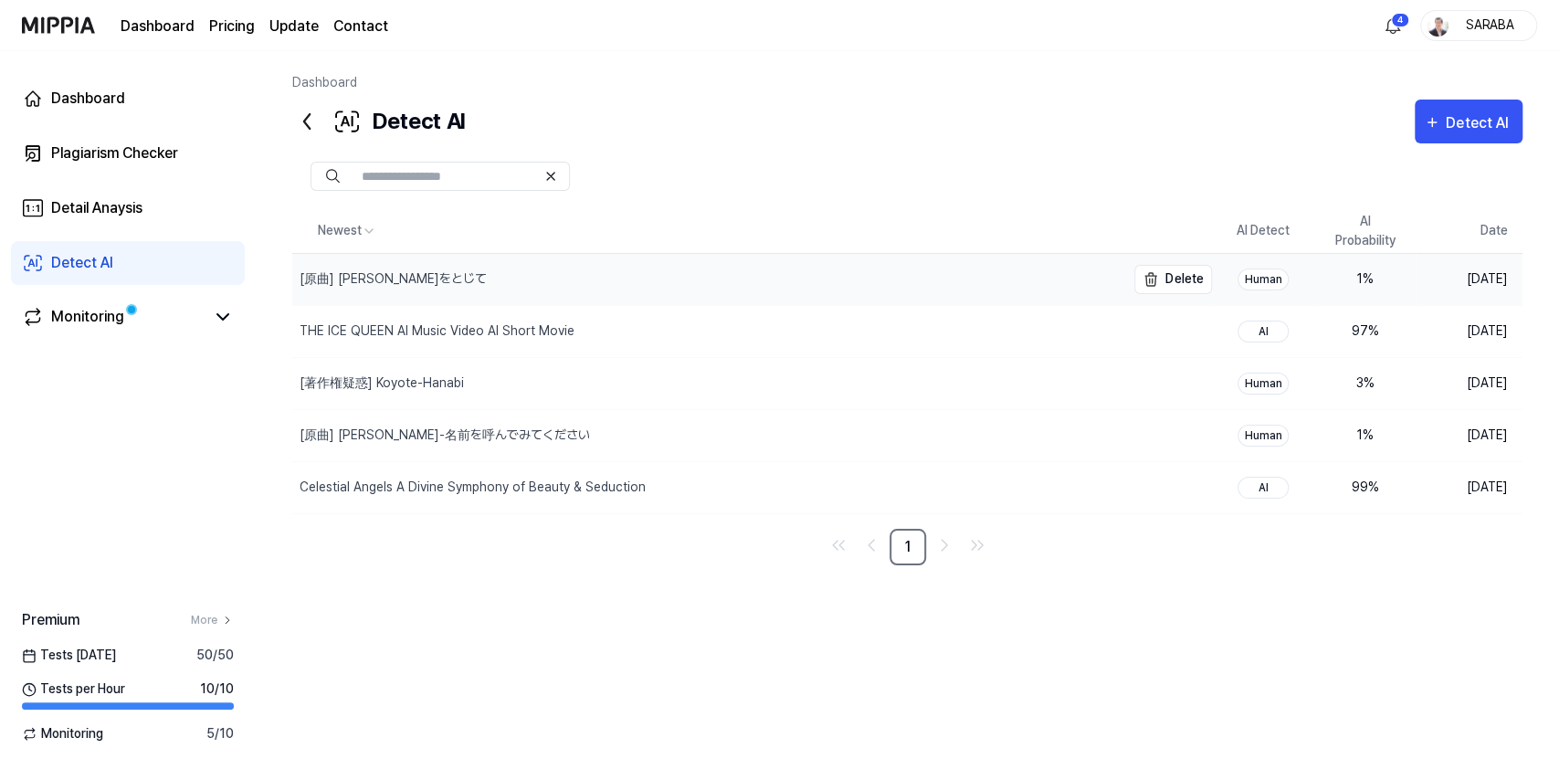
click at [389, 276] on div "[原曲] 平井堅-瞳をとじて" at bounding box center [393, 278] width 187 height 19
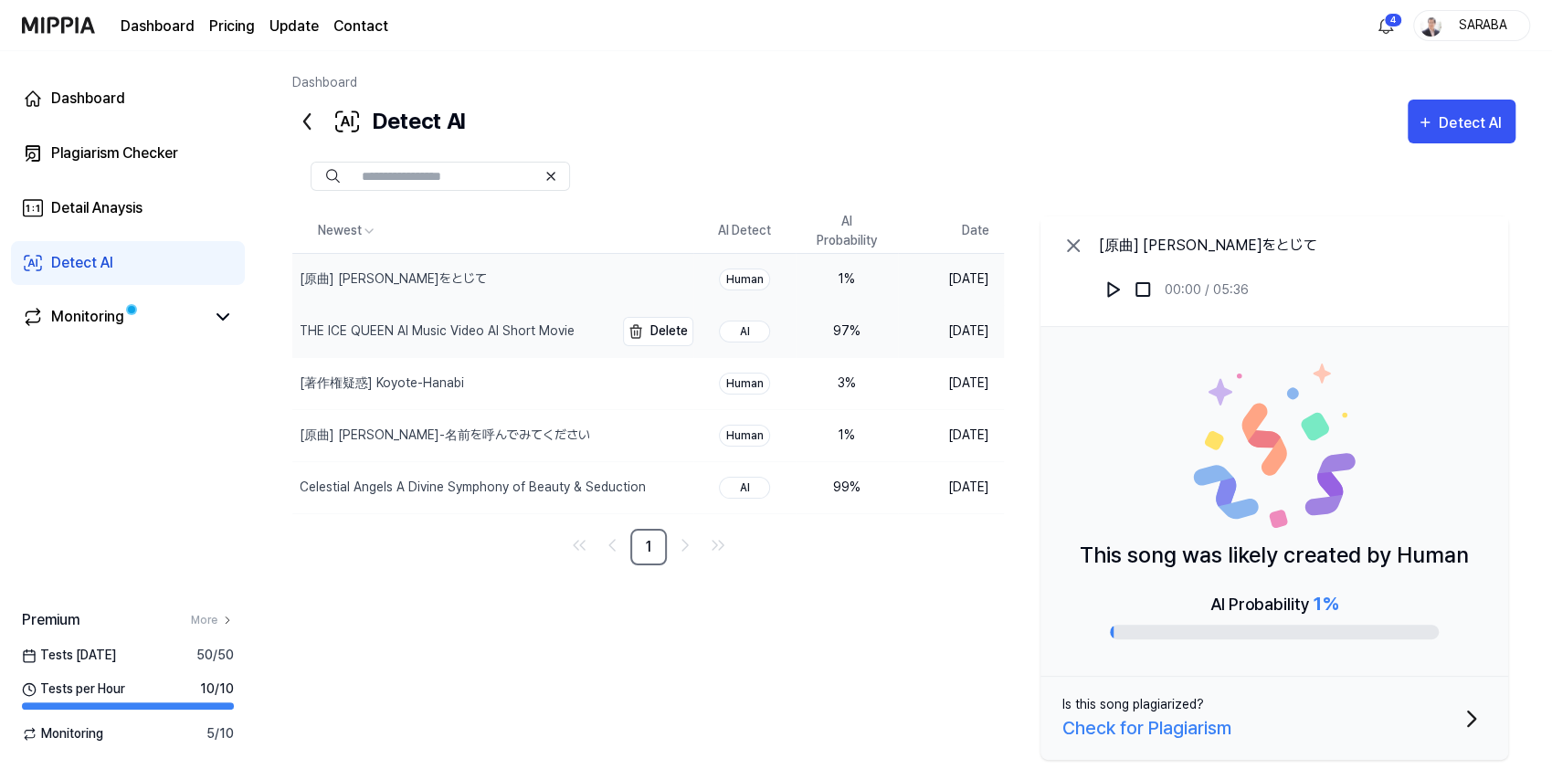
click at [428, 325] on div "THE ICE QUEEN AI Music Video AI Short Movie" at bounding box center [437, 331] width 275 height 19
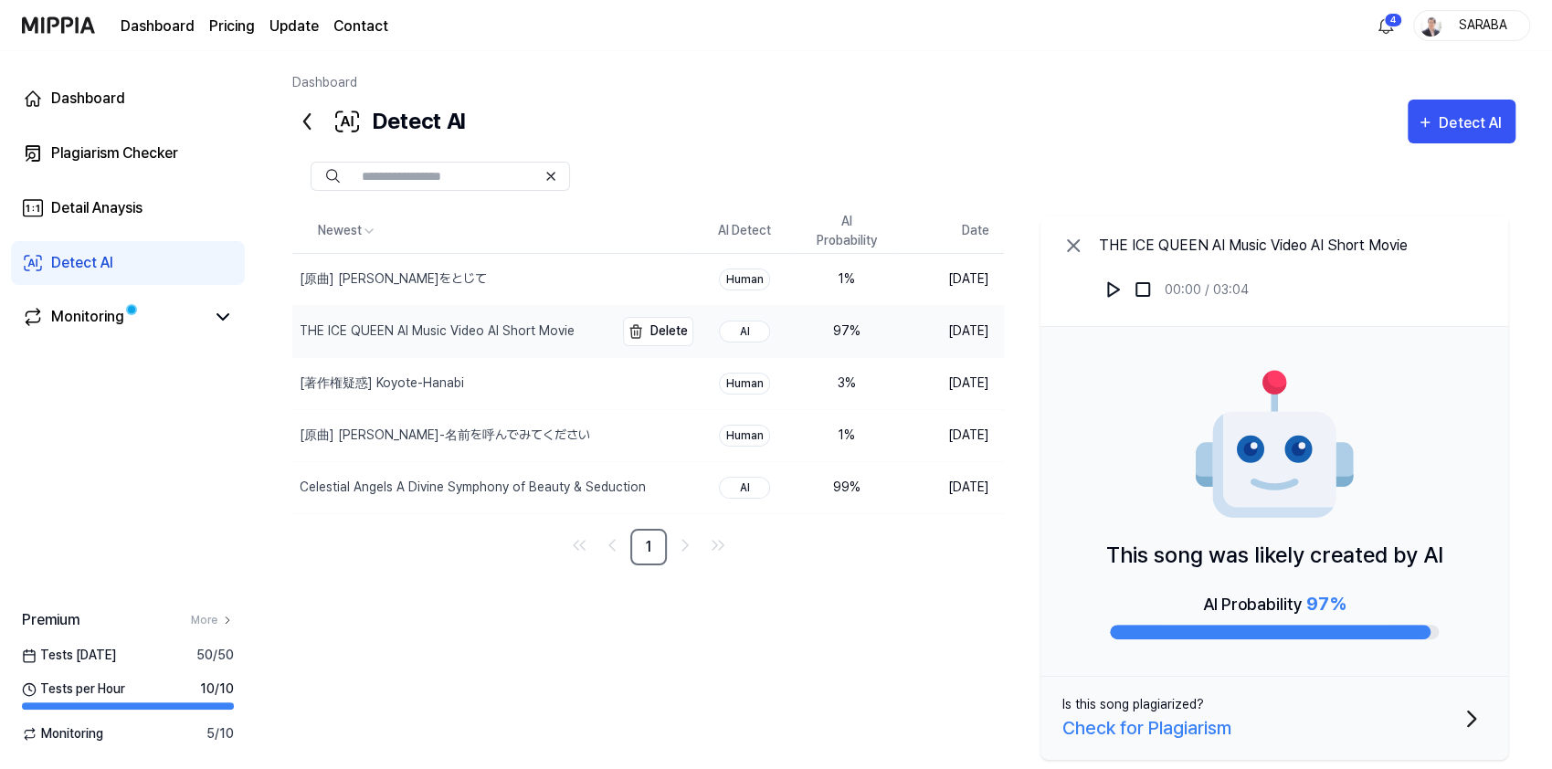
click at [426, 332] on div "THE ICE QUEEN AI Music Video AI Short Movie" at bounding box center [437, 331] width 275 height 19
click at [102, 211] on div "Detail Anaysis" at bounding box center [96, 208] width 91 height 22
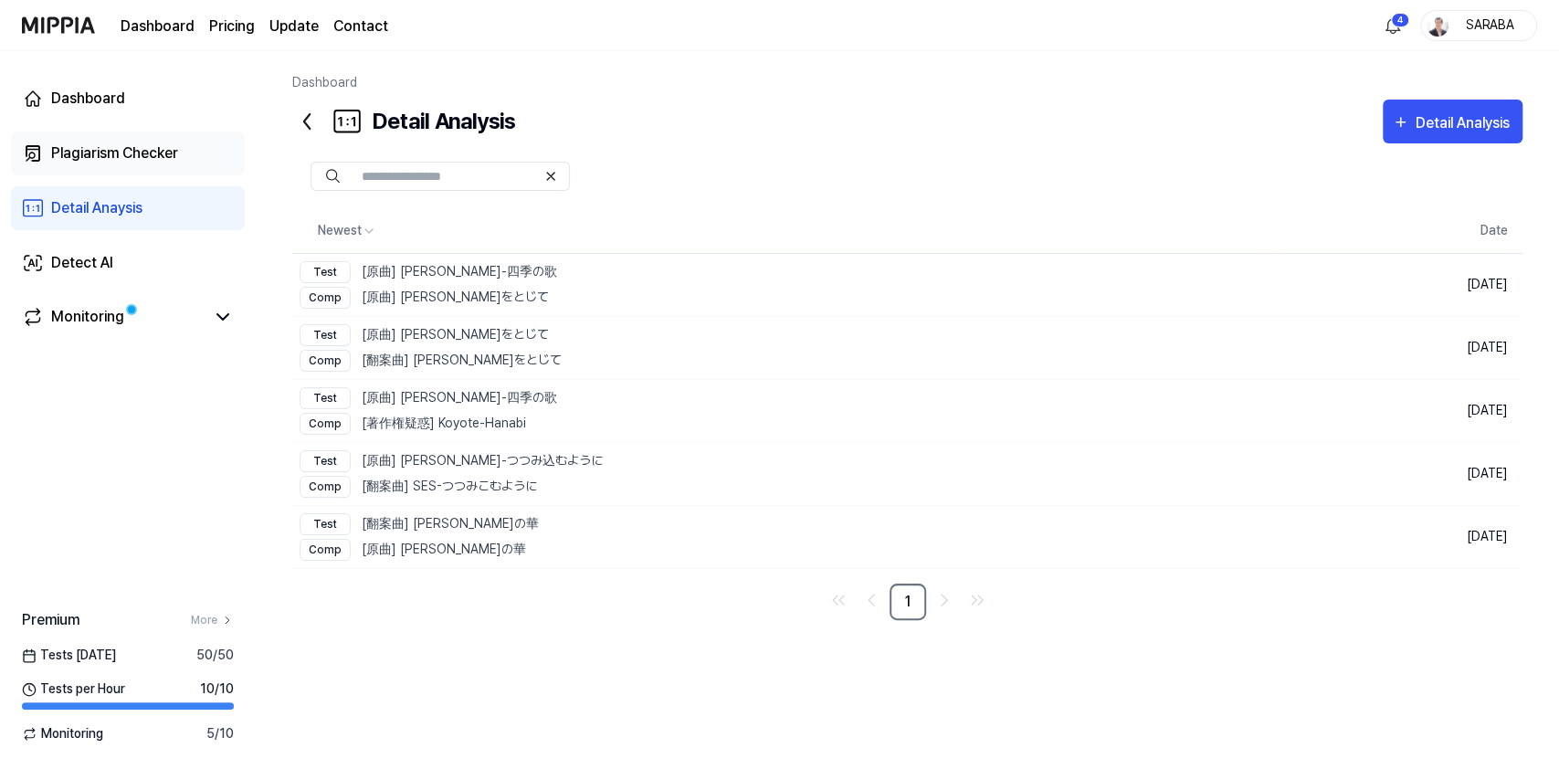
click at [83, 161] on div "Plagiarism Checker" at bounding box center [114, 153] width 127 height 22
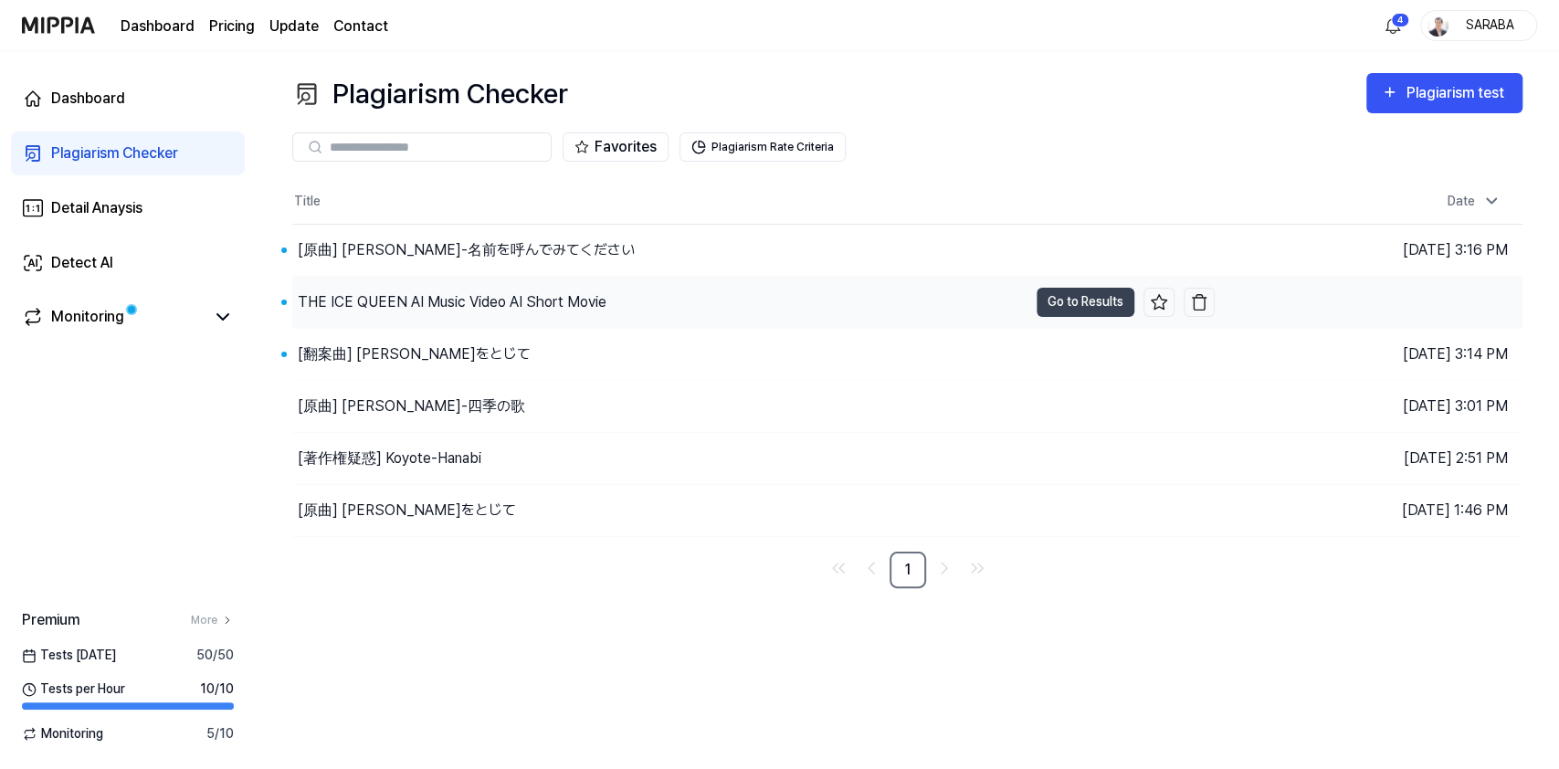
click at [410, 301] on div "THE ICE QUEEN AI Music Video AI Short Movie" at bounding box center [452, 302] width 309 height 22
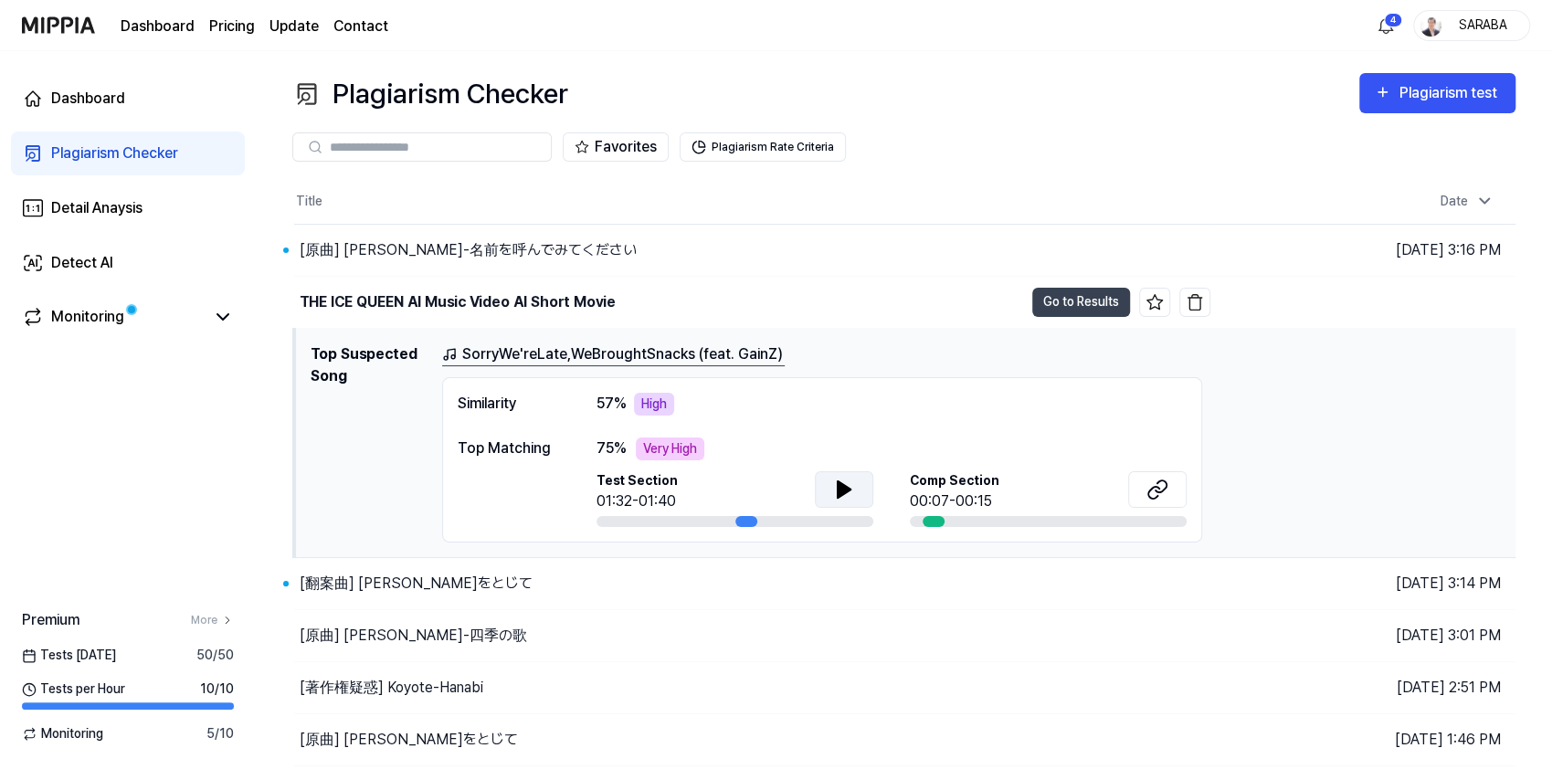
click at [840, 494] on icon at bounding box center [844, 489] width 13 height 16
click at [77, 264] on div "Detect AI" at bounding box center [82, 263] width 62 height 22
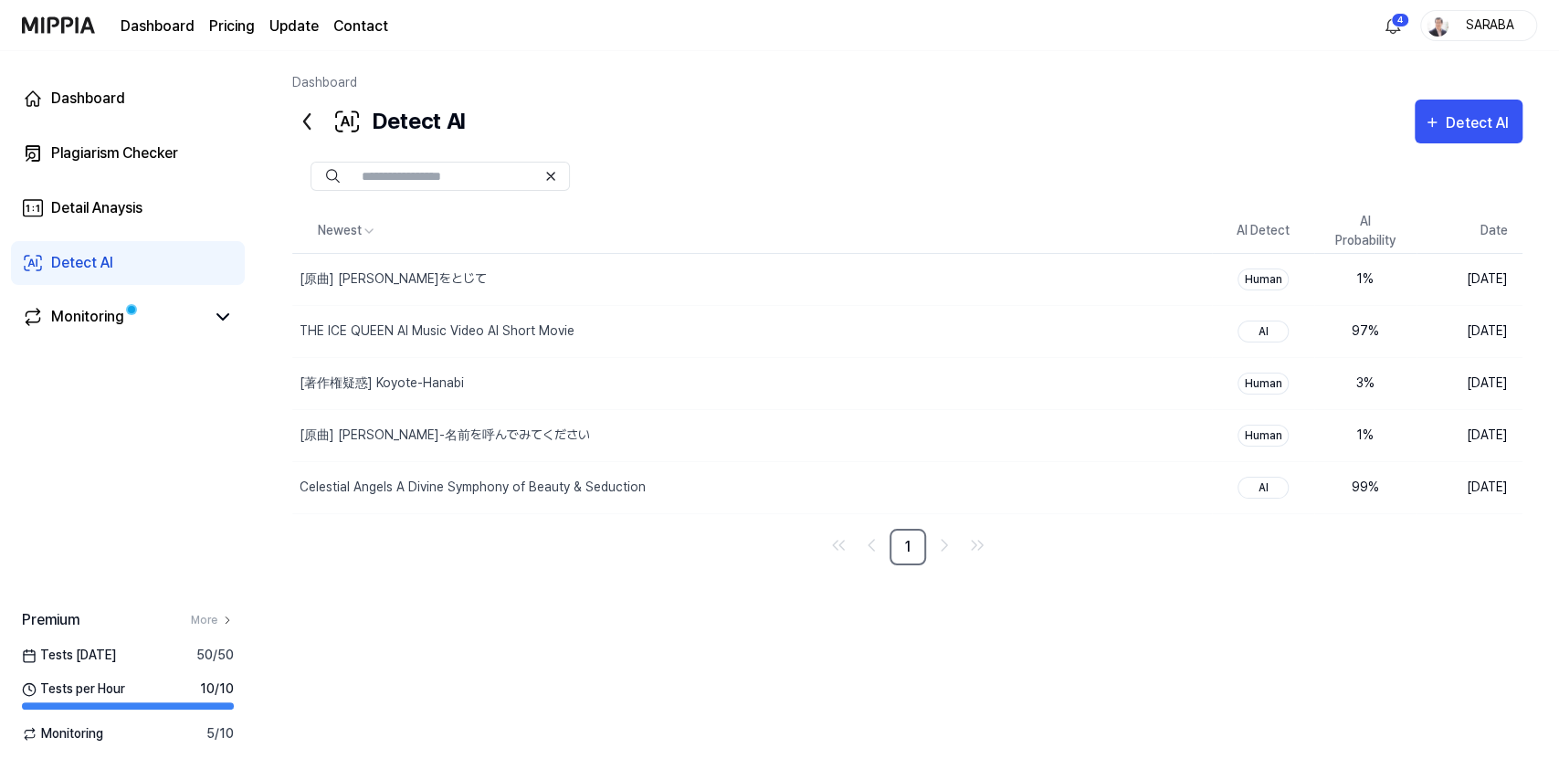
click at [47, 30] on img at bounding box center [58, 25] width 73 height 50
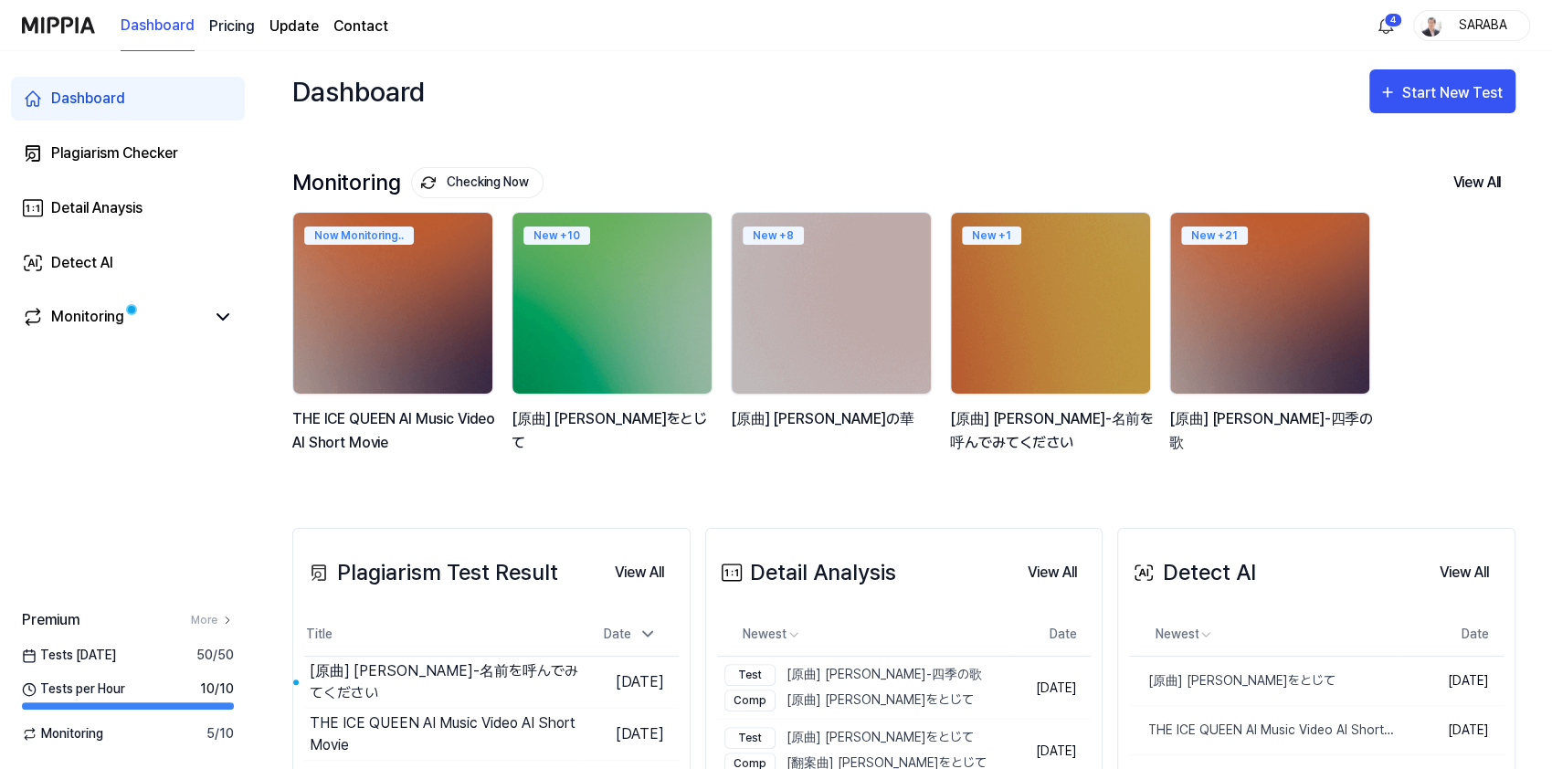
click at [232, 26] on 버튼 "Pricing" at bounding box center [232, 27] width 46 height 22
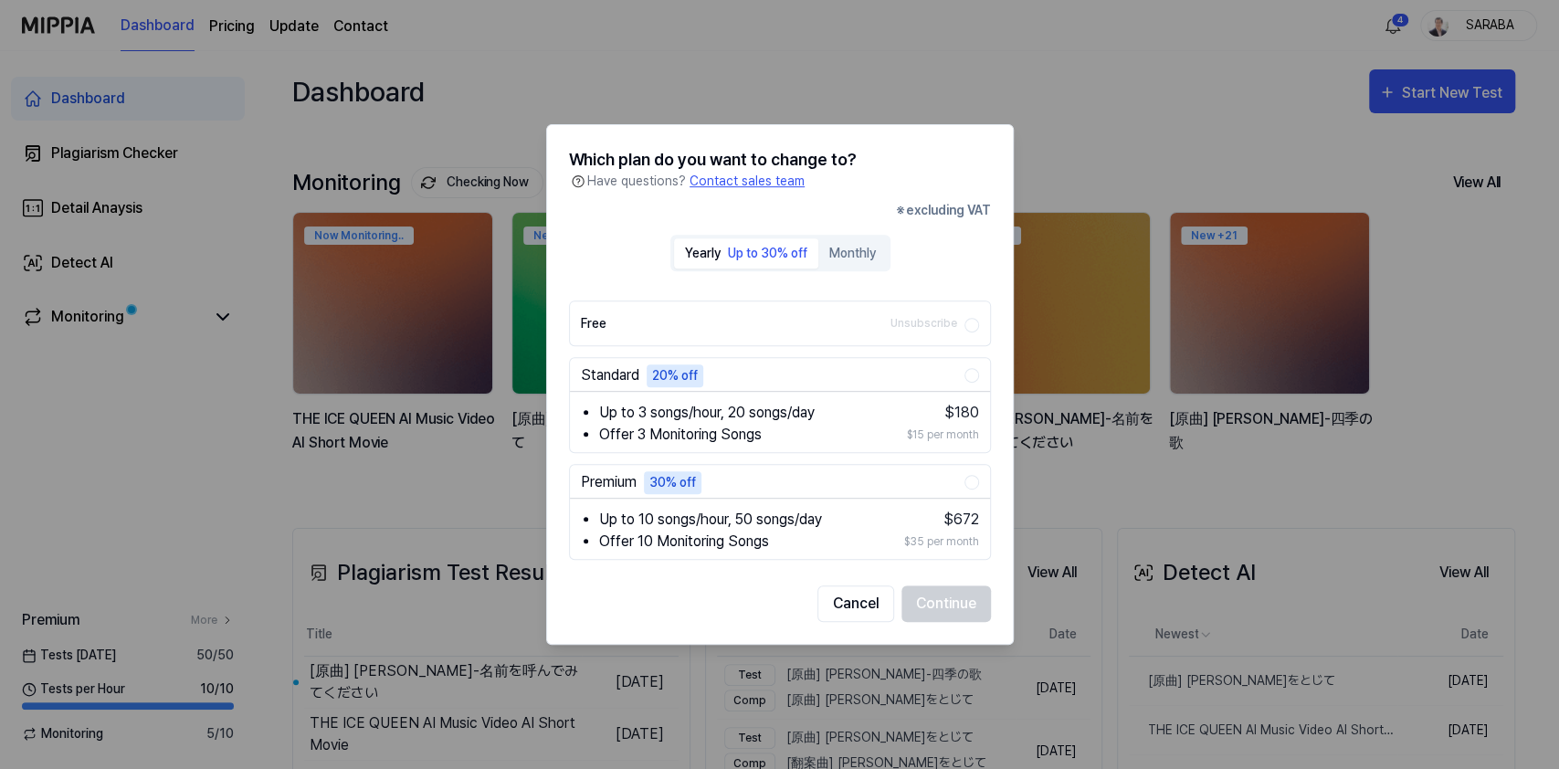
click at [922, 606] on div "Cancel Continue" at bounding box center [780, 603] width 422 height 37
click at [950, 605] on div "Cancel Continue" at bounding box center [780, 603] width 422 height 37
click at [854, 606] on button "Cancel" at bounding box center [855, 603] width 77 height 37
